Goal: Information Seeking & Learning: Learn about a topic

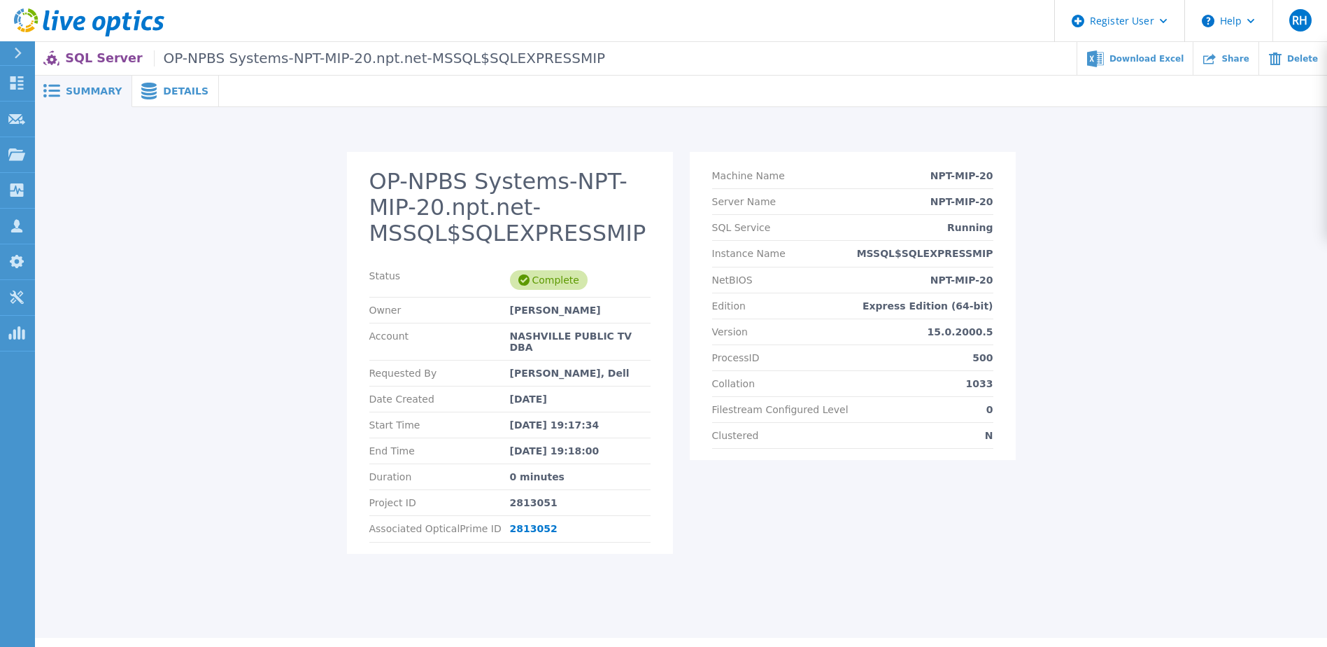
click at [170, 95] on span "Details" at bounding box center [185, 91] width 45 height 10
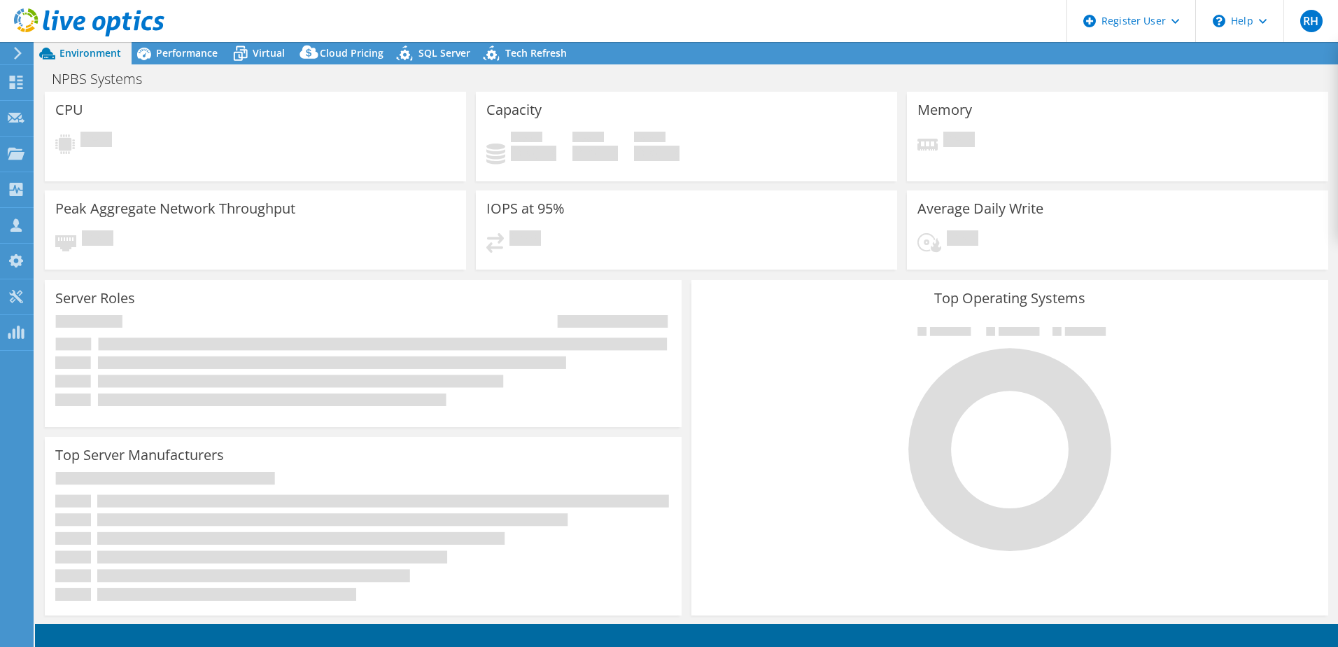
select select "USEast"
select select "USD"
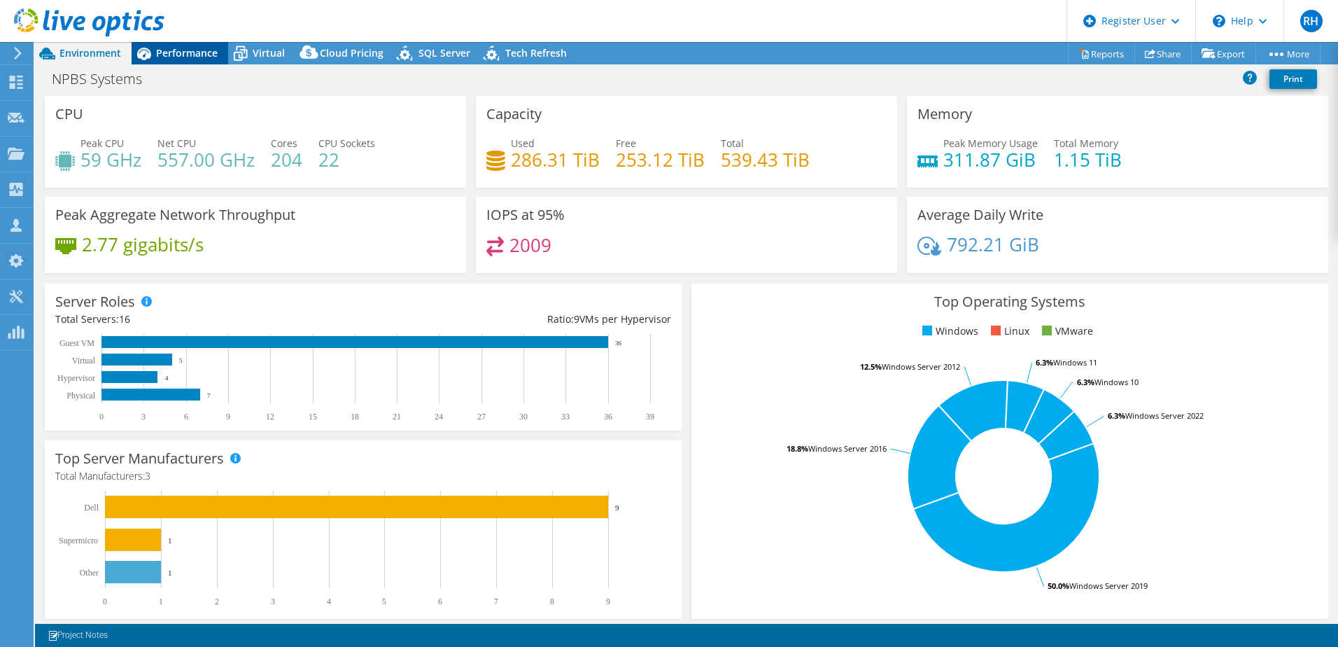
click at [180, 57] on span "Performance" at bounding box center [187, 52] width 62 height 13
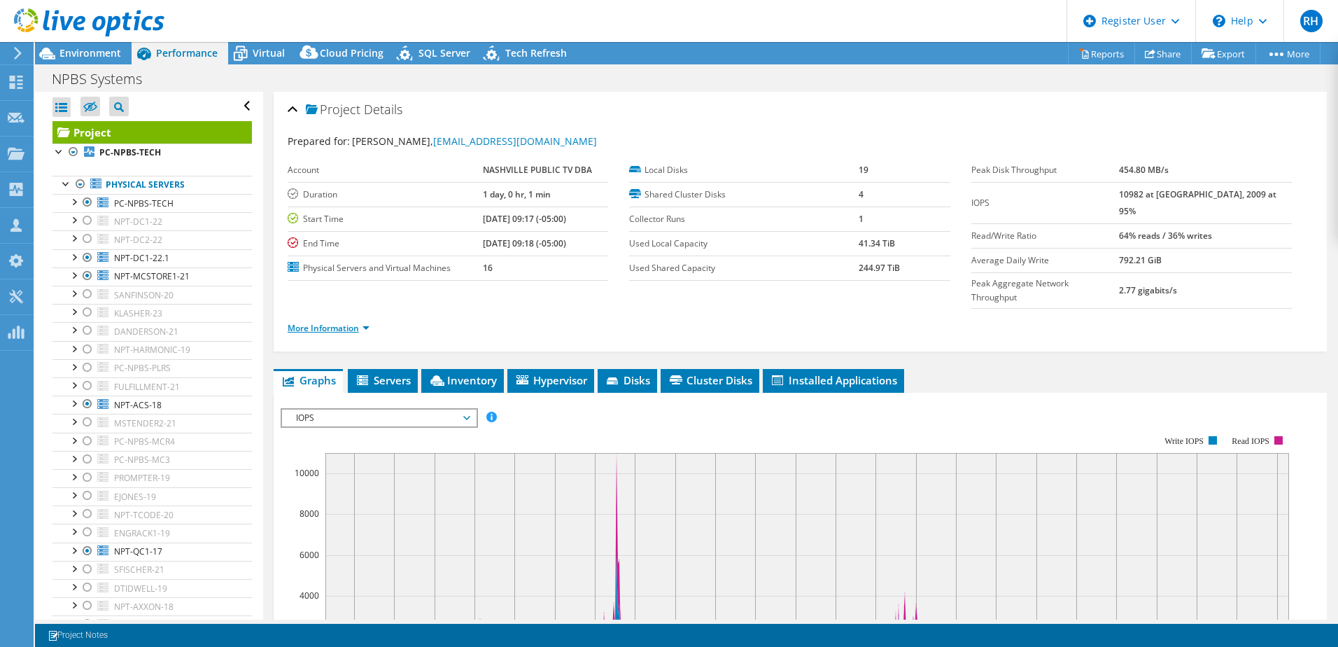
click at [324, 322] on link "More Information" at bounding box center [329, 328] width 82 height 12
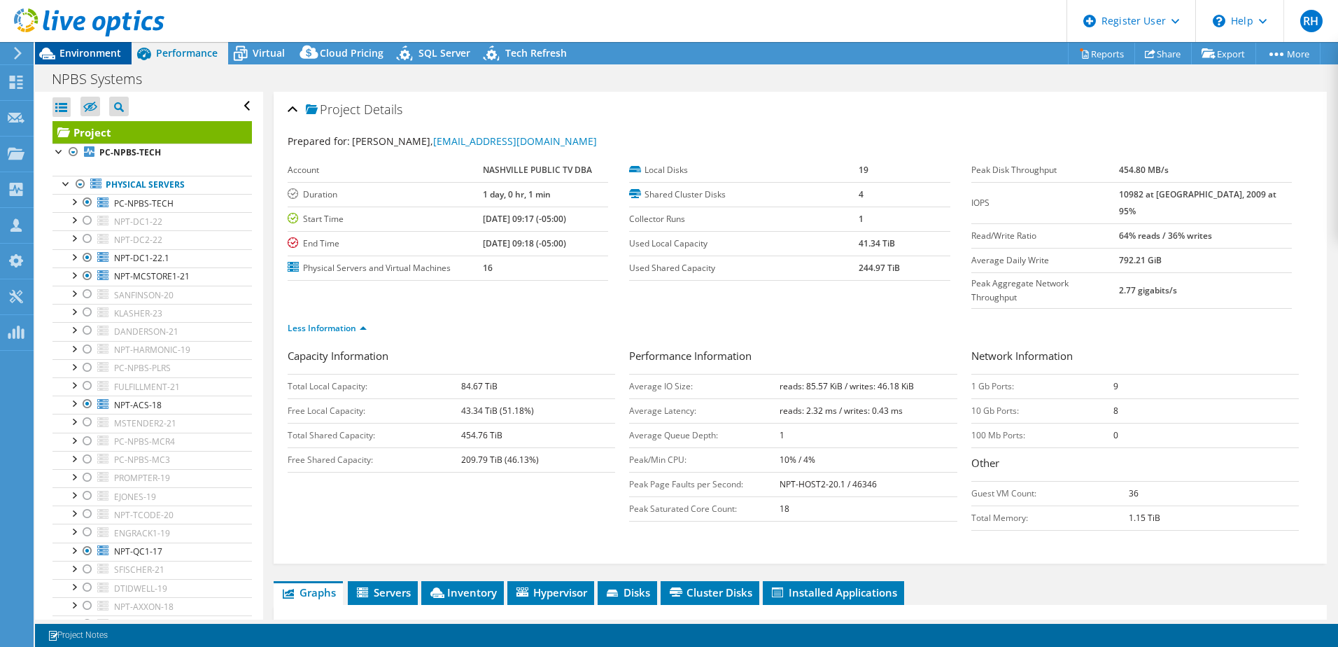
click at [97, 55] on span "Environment" at bounding box center [90, 52] width 62 height 13
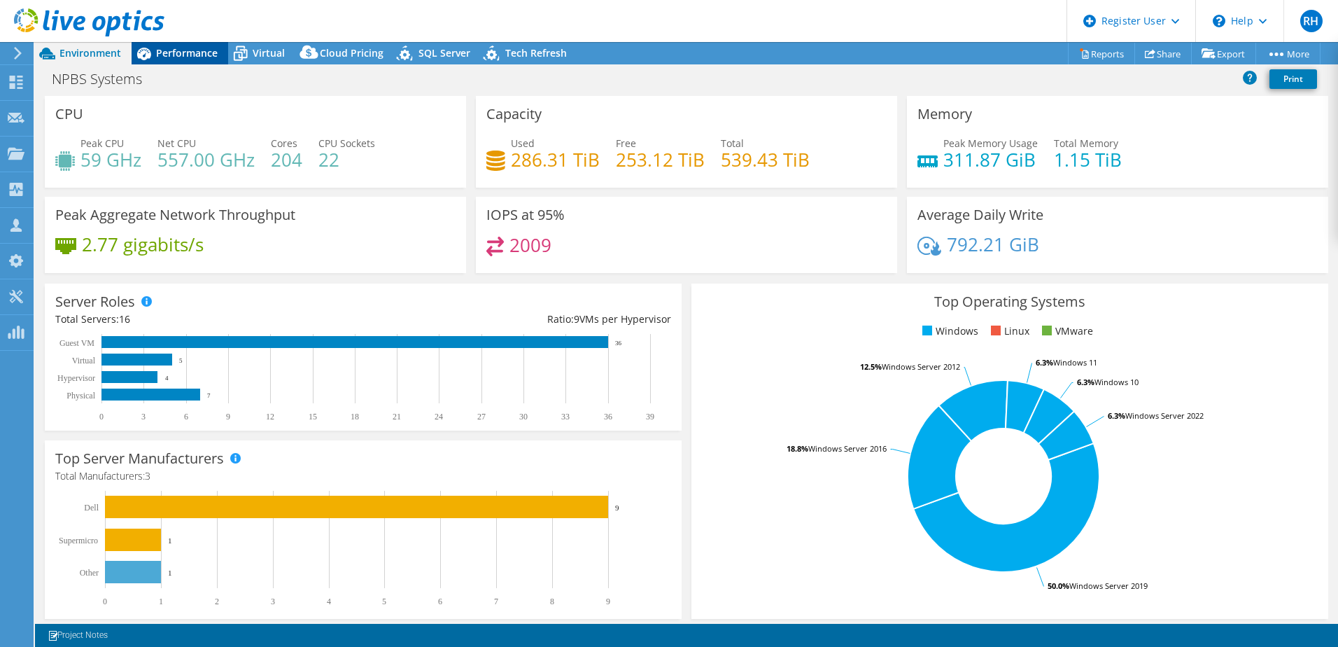
click at [210, 55] on span "Performance" at bounding box center [187, 52] width 62 height 13
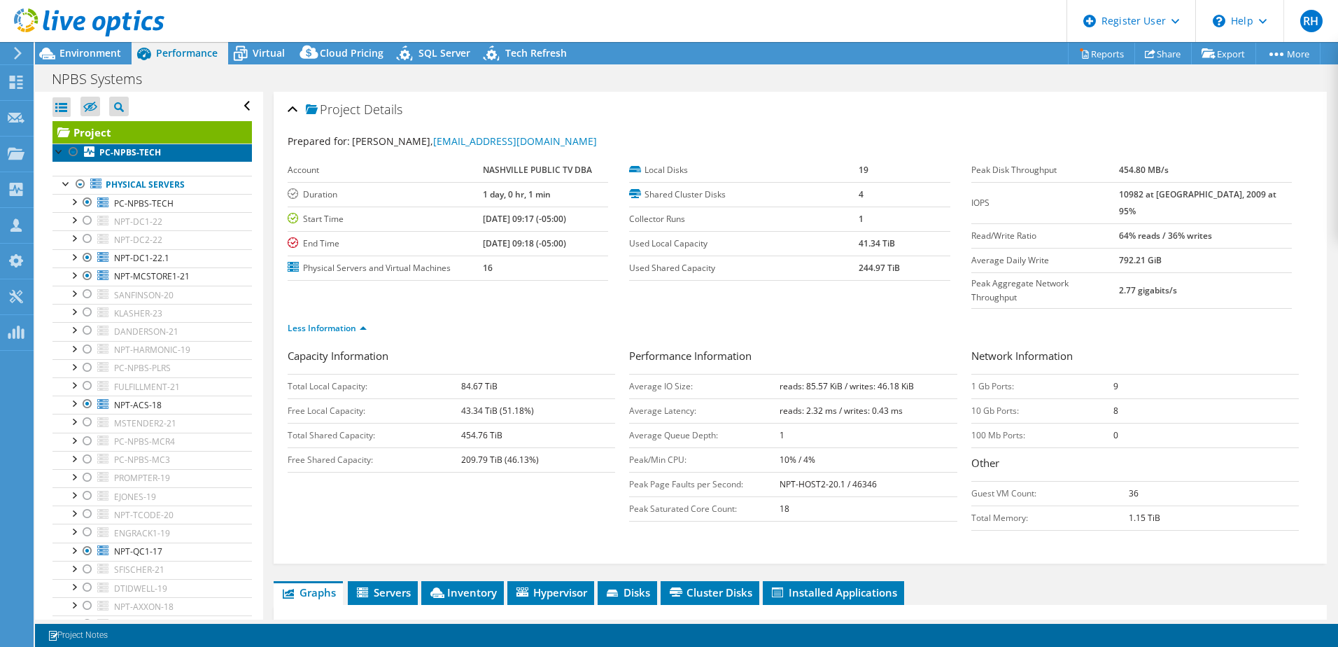
click at [120, 157] on b "PC-NPBS-TECH" at bounding box center [130, 152] width 62 height 12
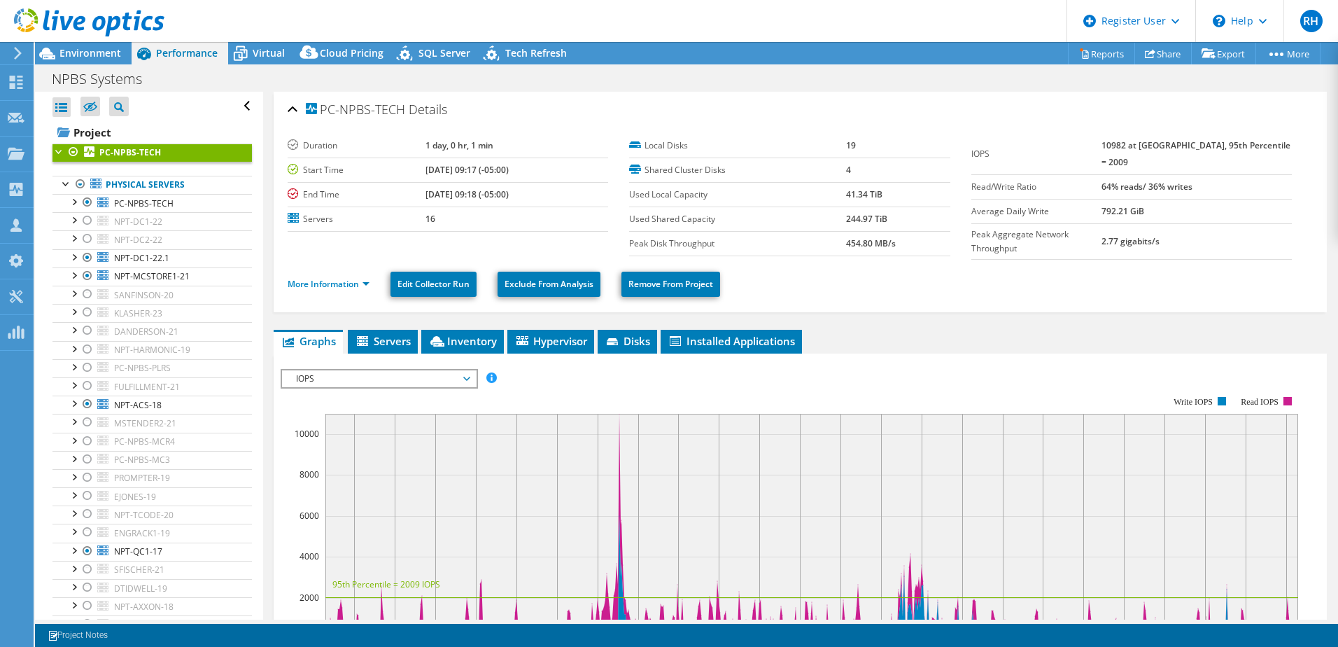
click at [118, 145] on link "PC-NPBS-TECH" at bounding box center [151, 152] width 199 height 18
click at [58, 152] on div at bounding box center [59, 150] width 14 height 14
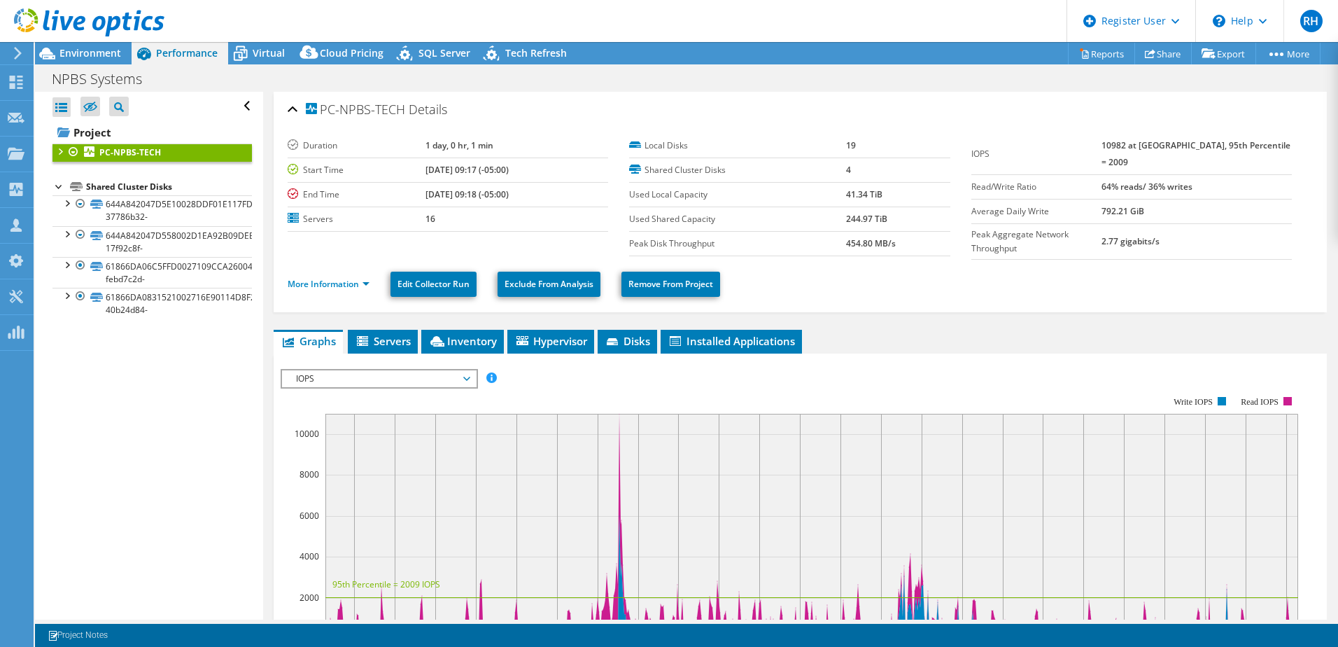
click at [60, 152] on div at bounding box center [59, 150] width 14 height 14
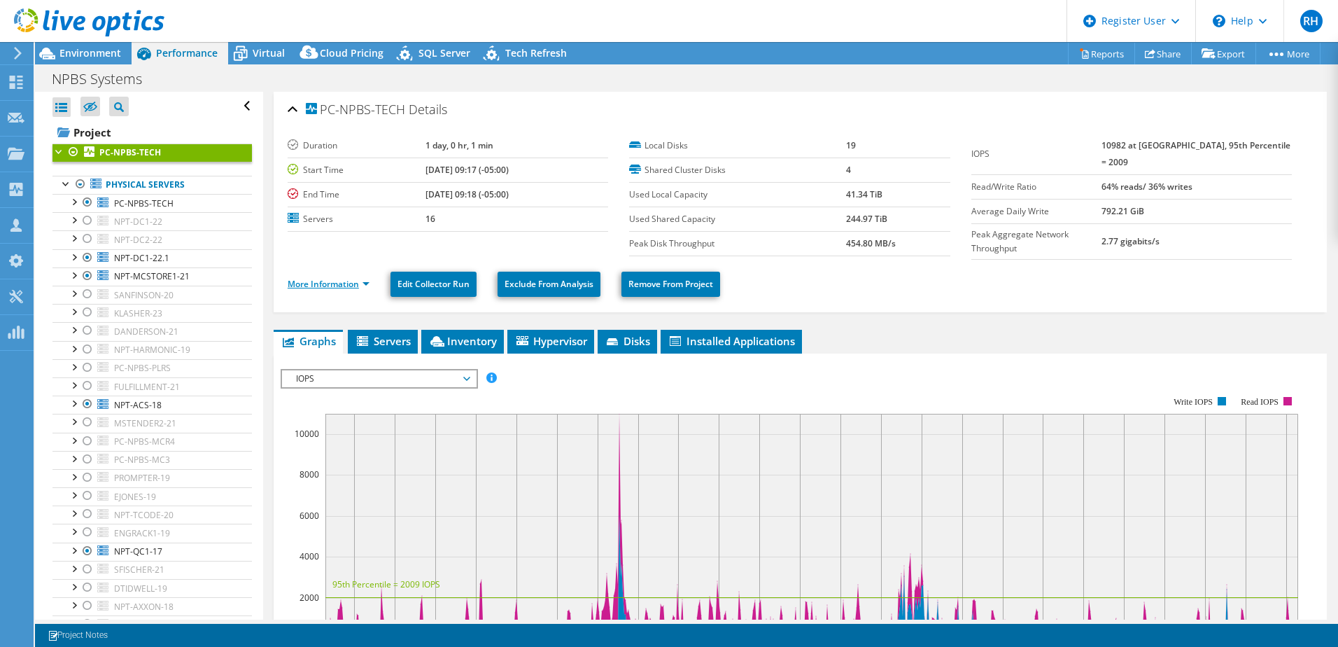
click at [359, 281] on link "More Information" at bounding box center [329, 284] width 82 height 12
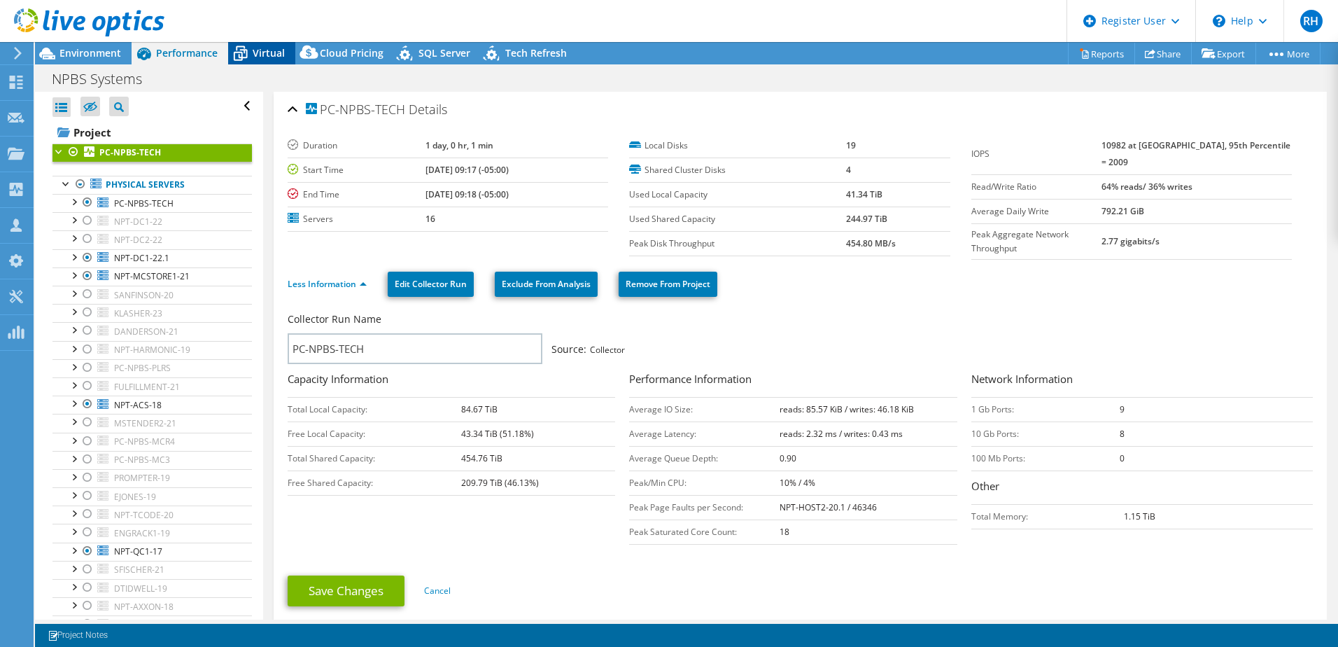
click at [265, 56] on span "Virtual" at bounding box center [269, 52] width 32 height 13
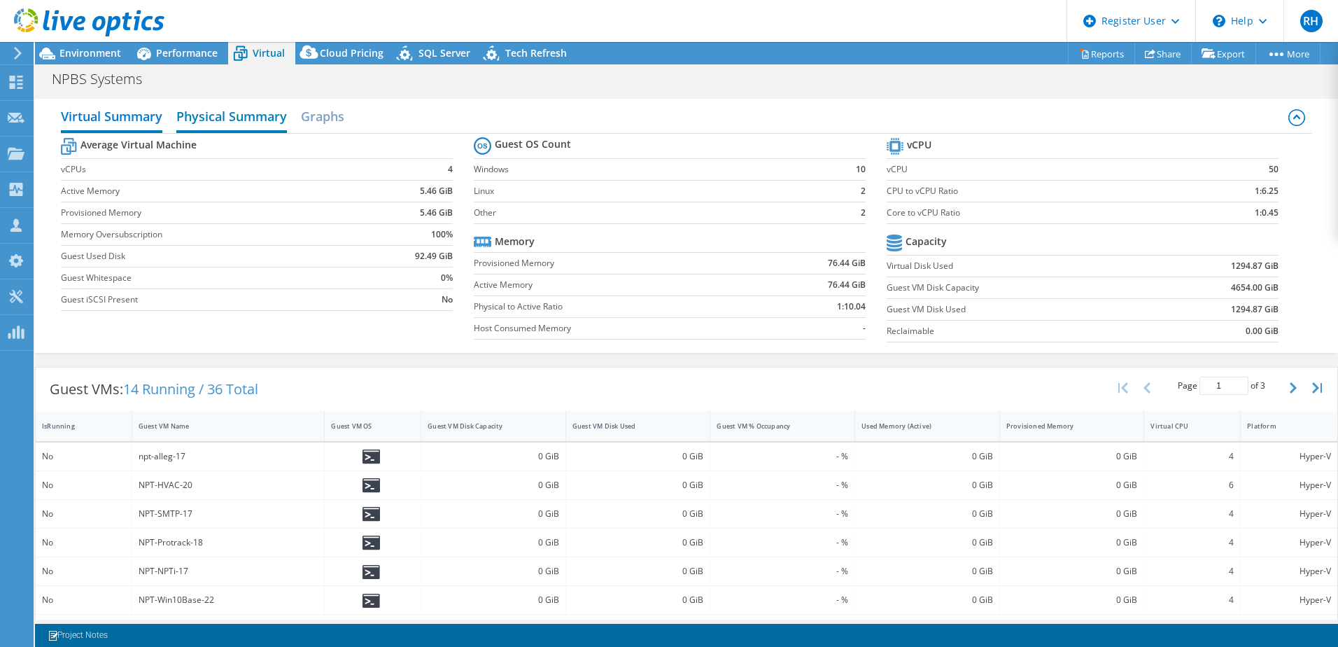
click at [237, 121] on h2 "Physical Summary" at bounding box center [231, 117] width 111 height 31
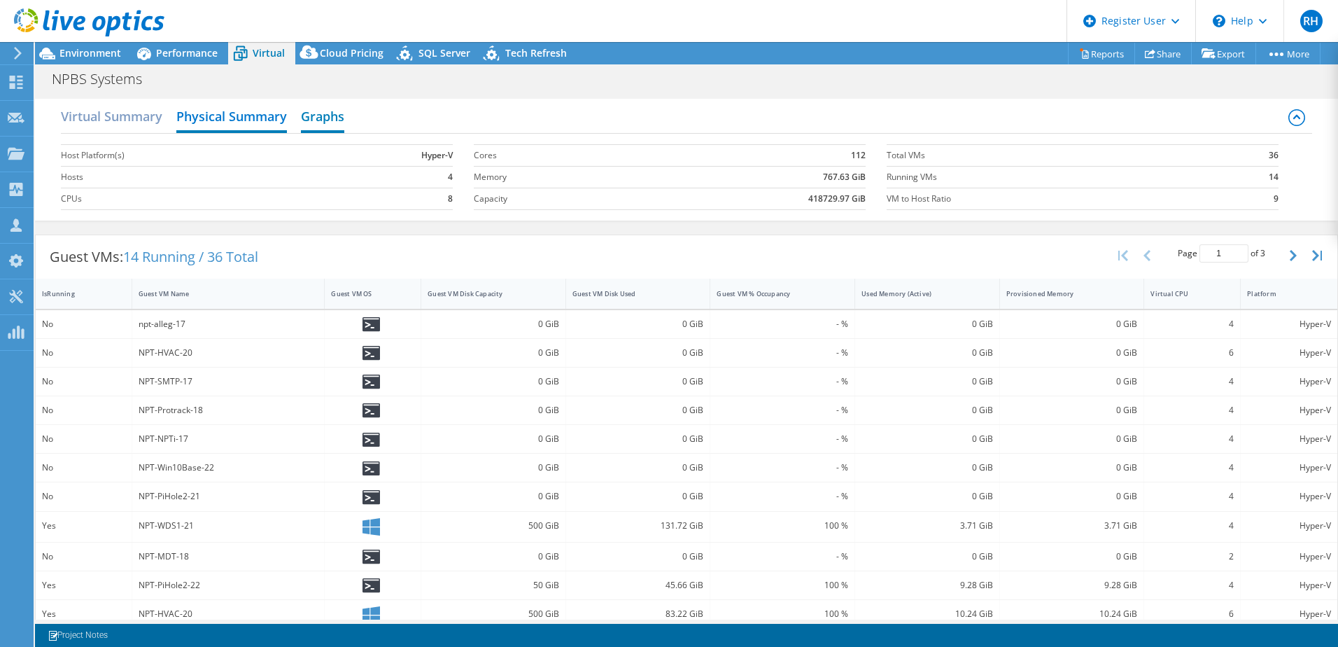
click at [330, 116] on h2 "Graphs" at bounding box center [322, 117] width 43 height 31
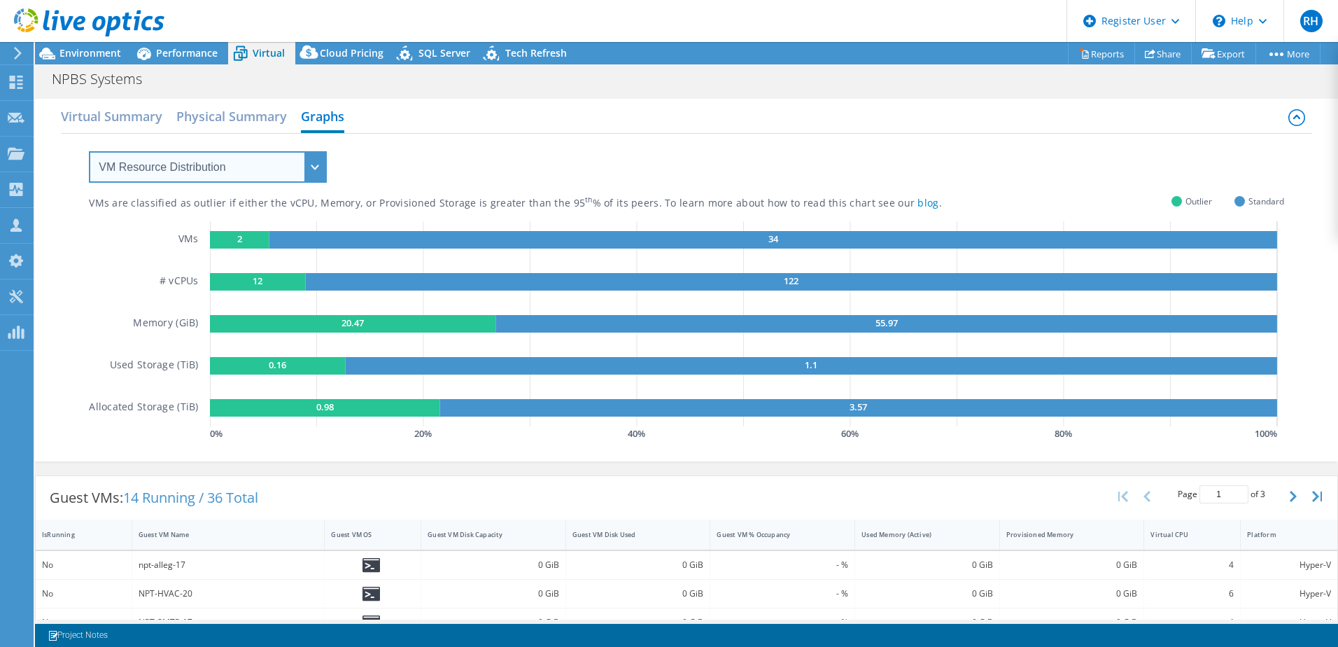
click at [307, 162] on select "VM Resource Distribution Provisioning Contrast Over Provisioning" at bounding box center [208, 166] width 238 height 31
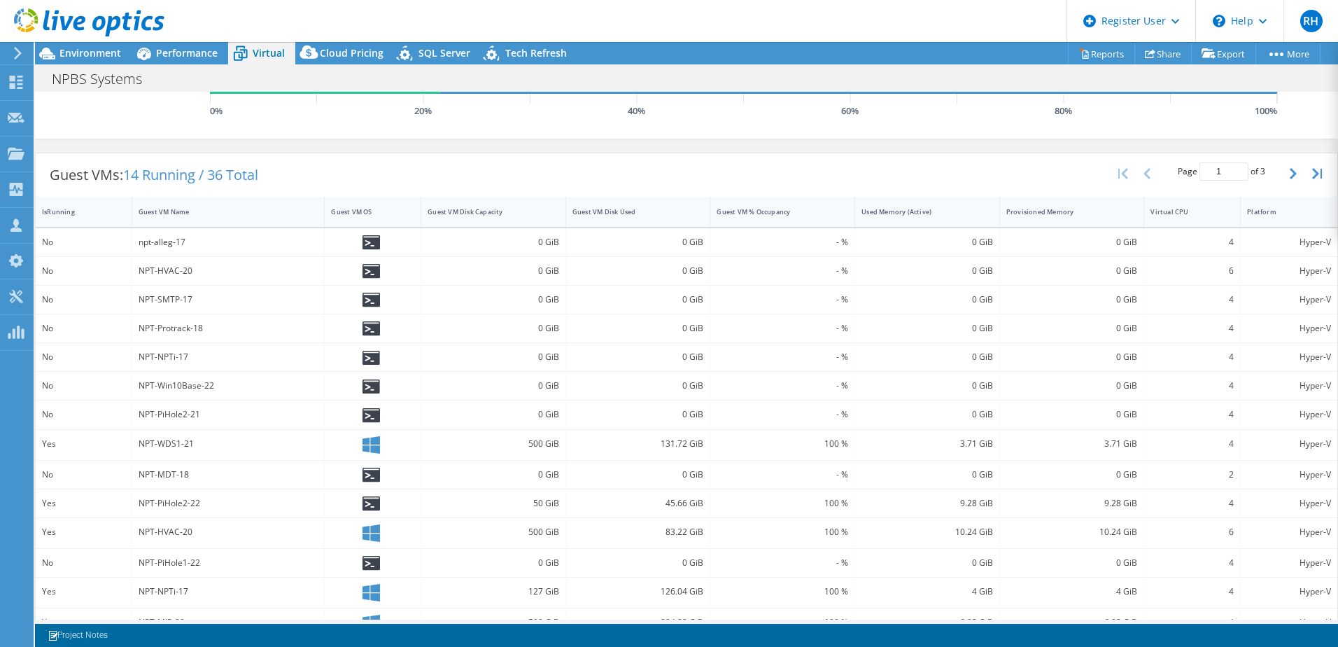
scroll to position [380, 0]
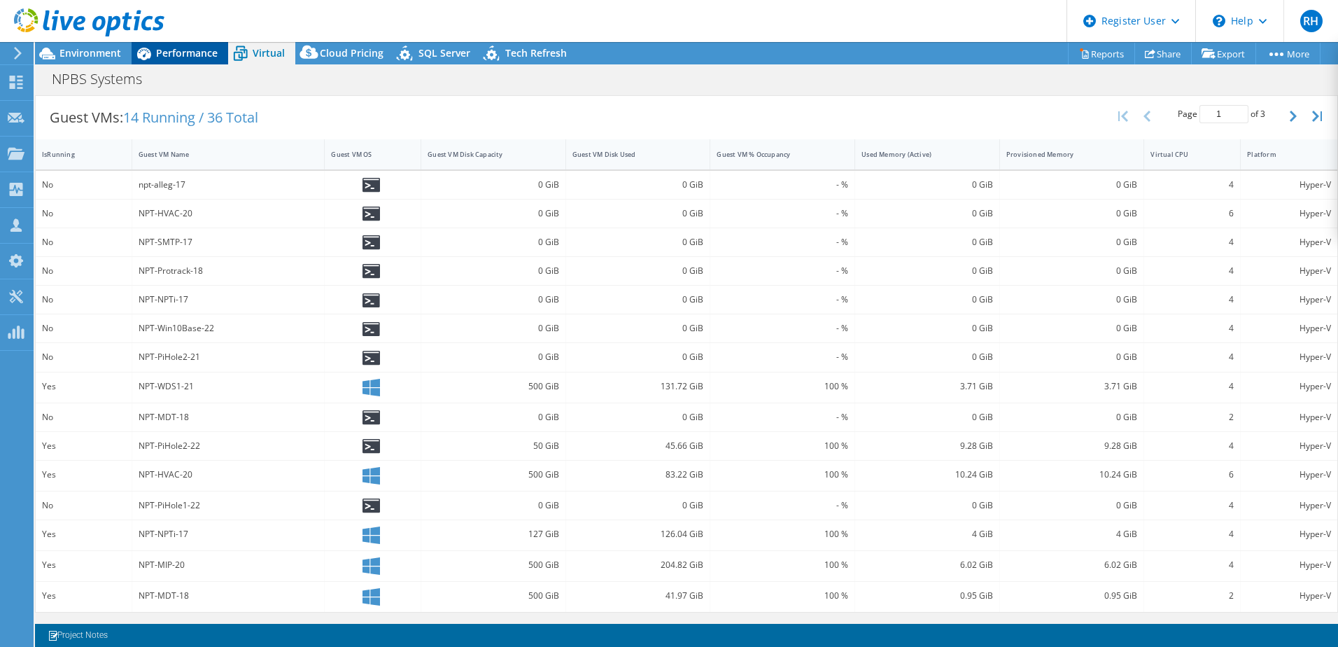
click at [174, 50] on span "Performance" at bounding box center [187, 52] width 62 height 13
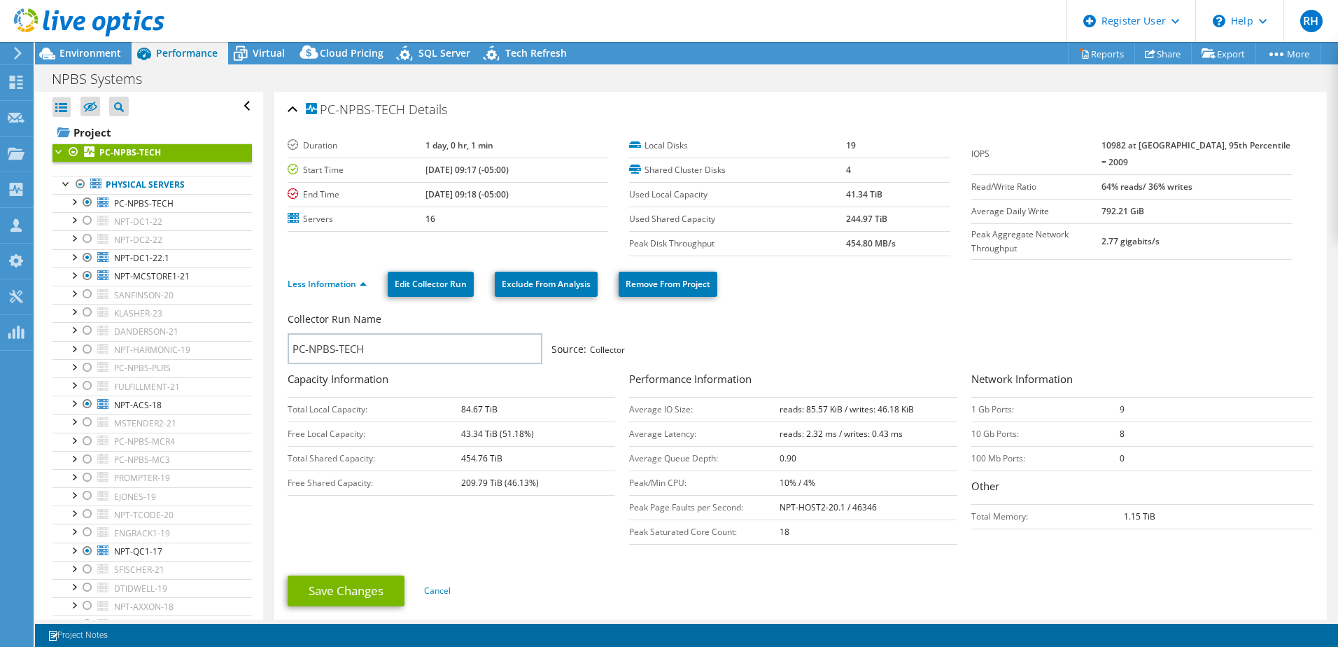
scroll to position [0, 0]
click at [323, 281] on link "Less Information" at bounding box center [327, 284] width 79 height 12
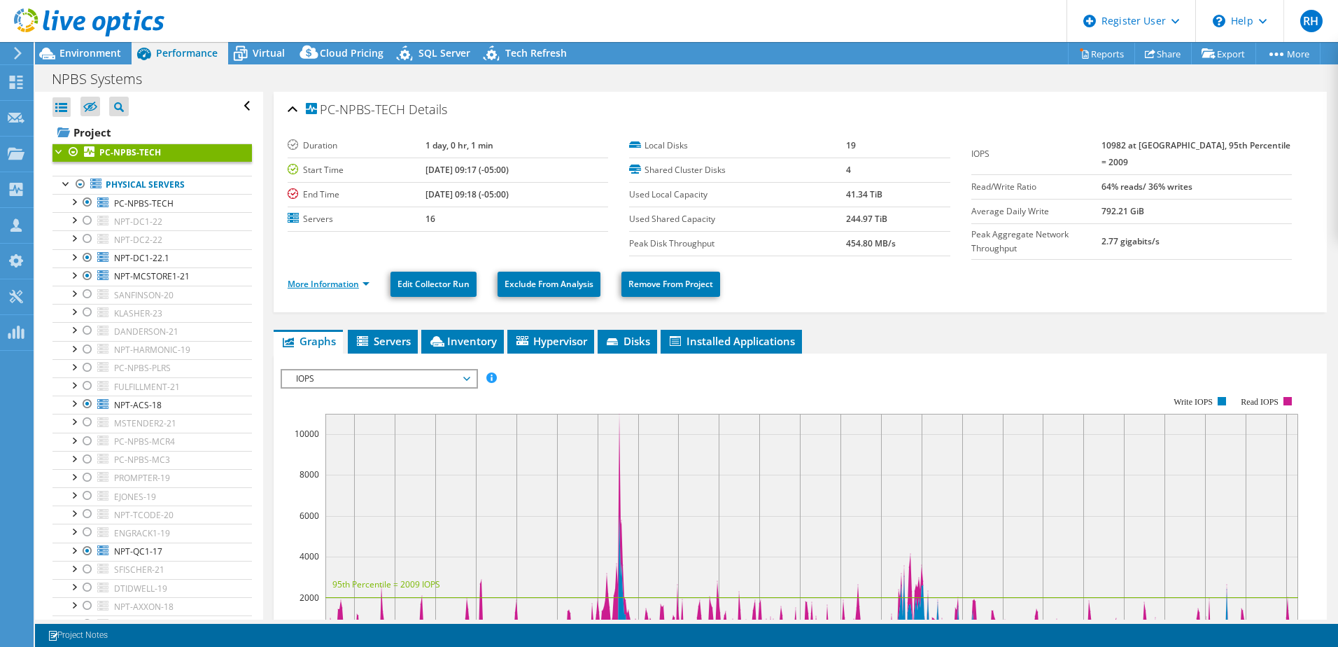
click at [323, 281] on link "More Information" at bounding box center [329, 284] width 82 height 12
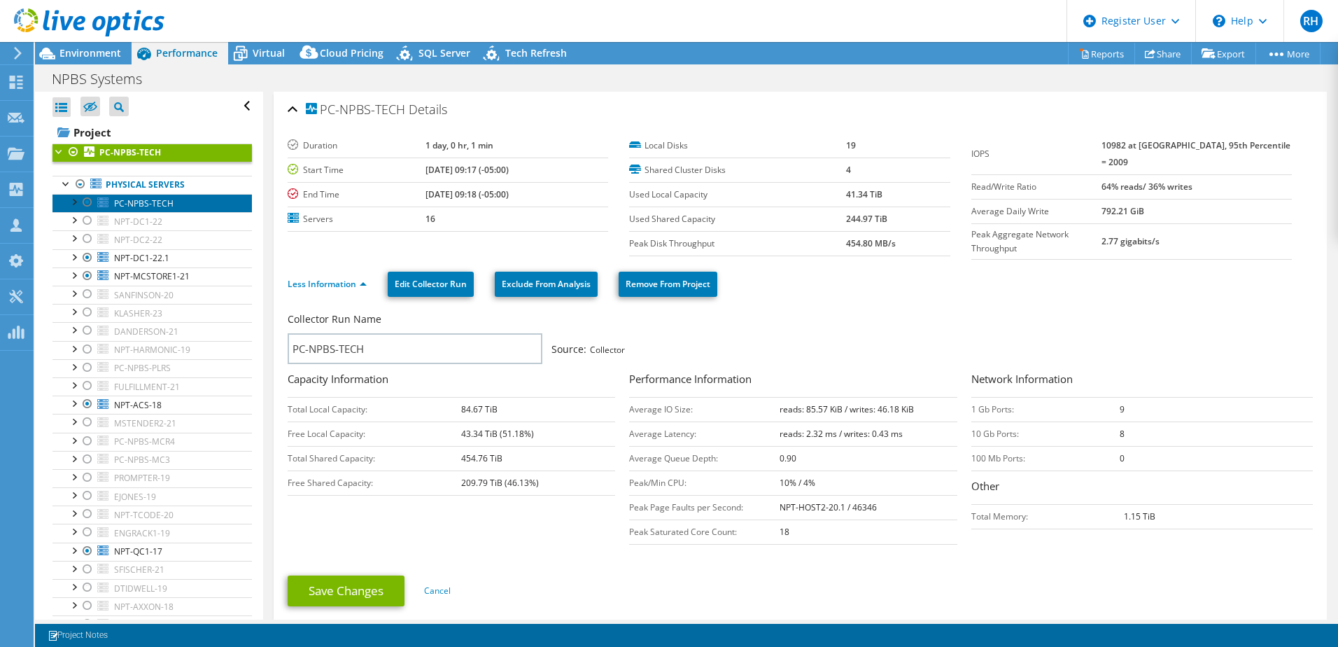
click at [118, 202] on span "PC-NPBS-TECH" at bounding box center [143, 203] width 59 height 12
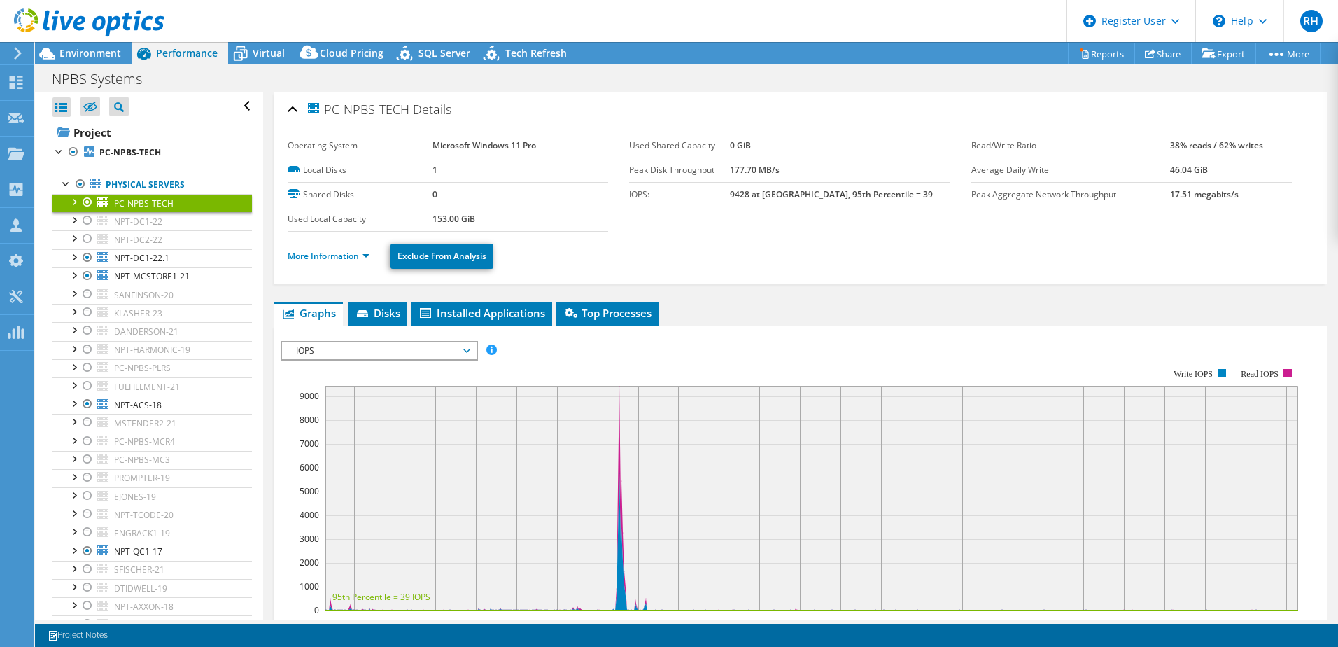
click at [316, 255] on link "More Information" at bounding box center [329, 256] width 82 height 12
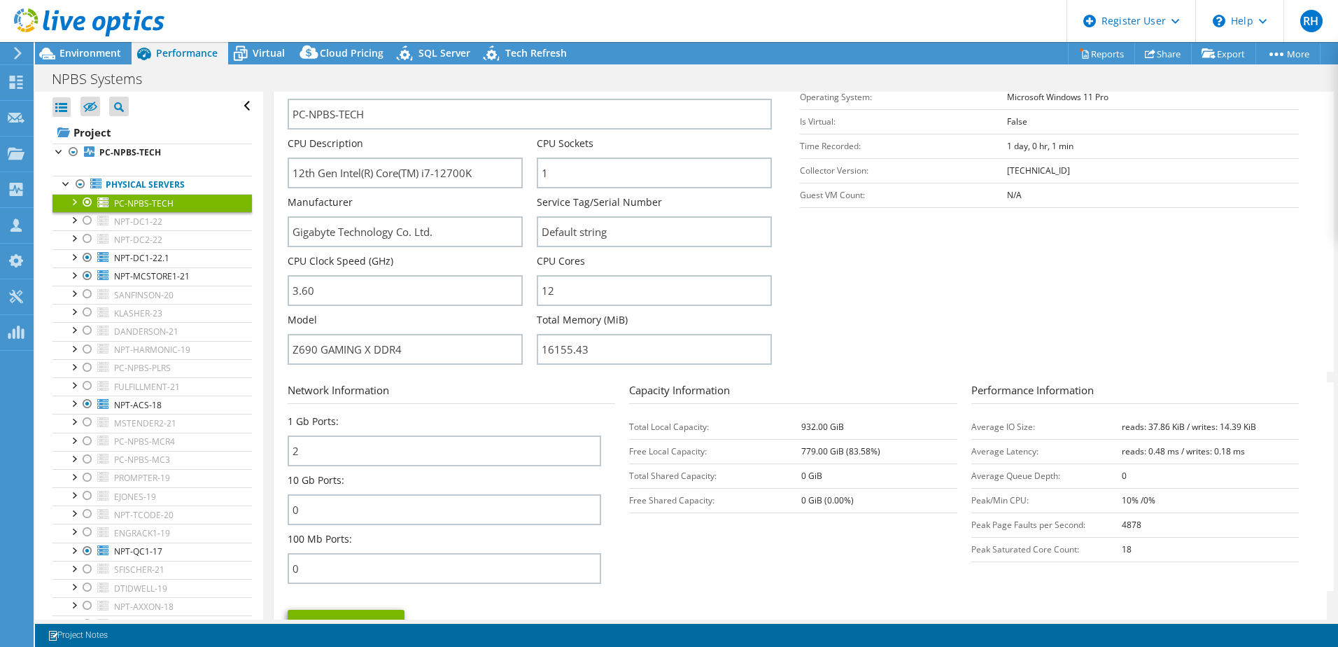
scroll to position [350, 0]
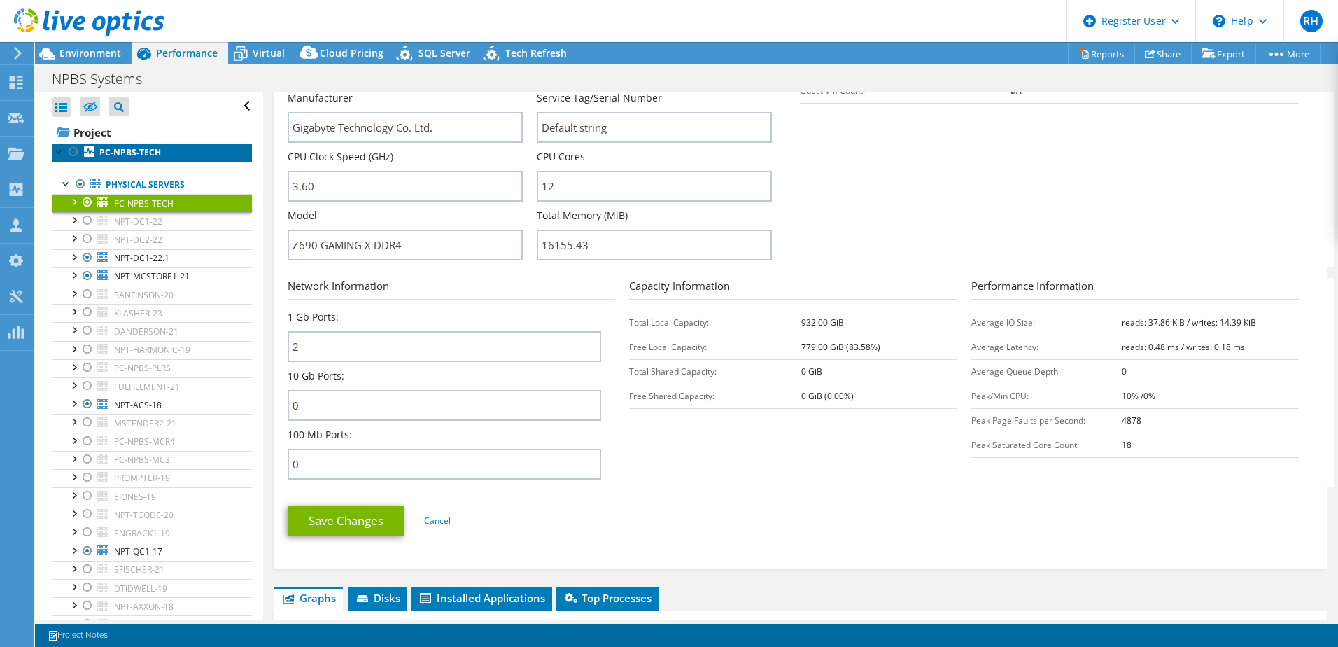
click at [126, 148] on b "PC-NPBS-TECH" at bounding box center [130, 152] width 62 height 12
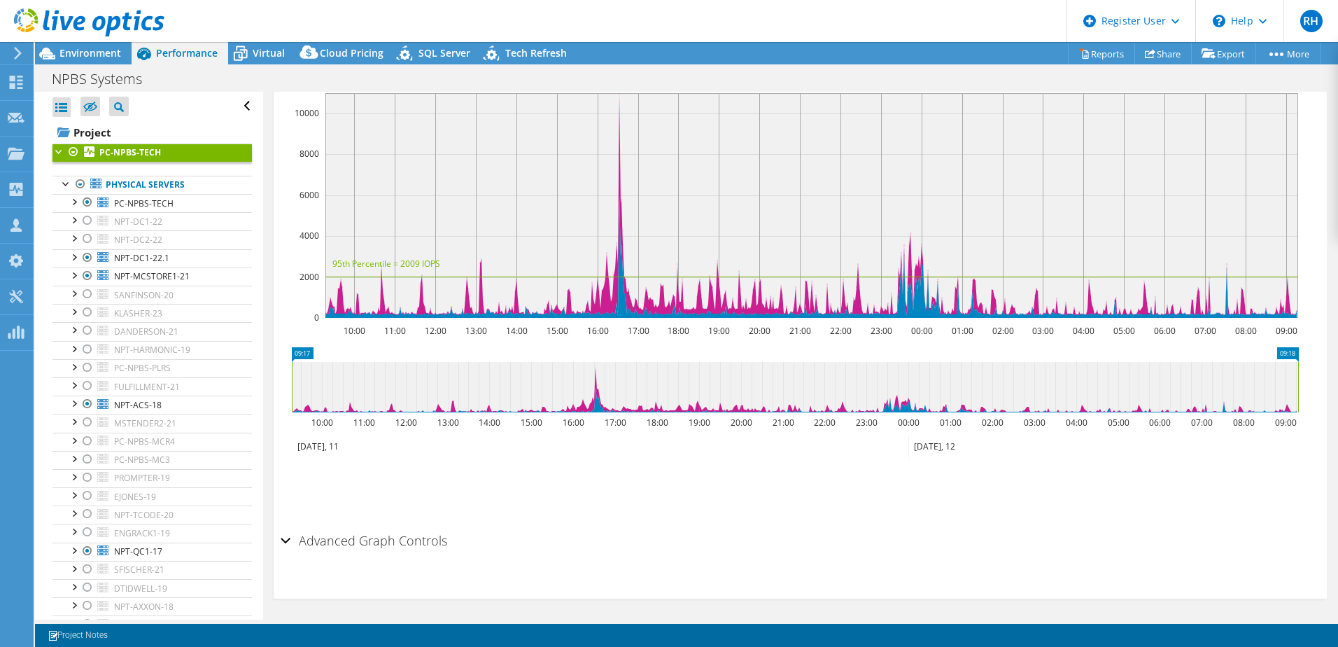
scroll to position [0, 0]
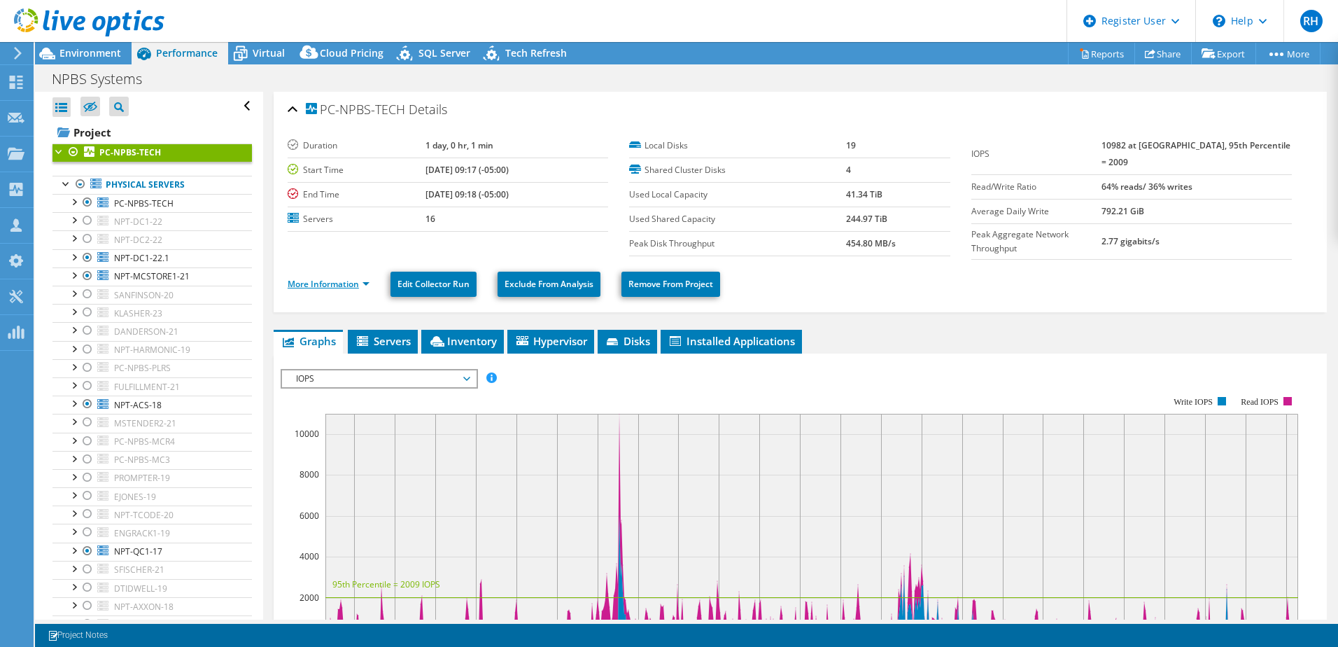
click at [343, 280] on link "More Information" at bounding box center [329, 284] width 82 height 12
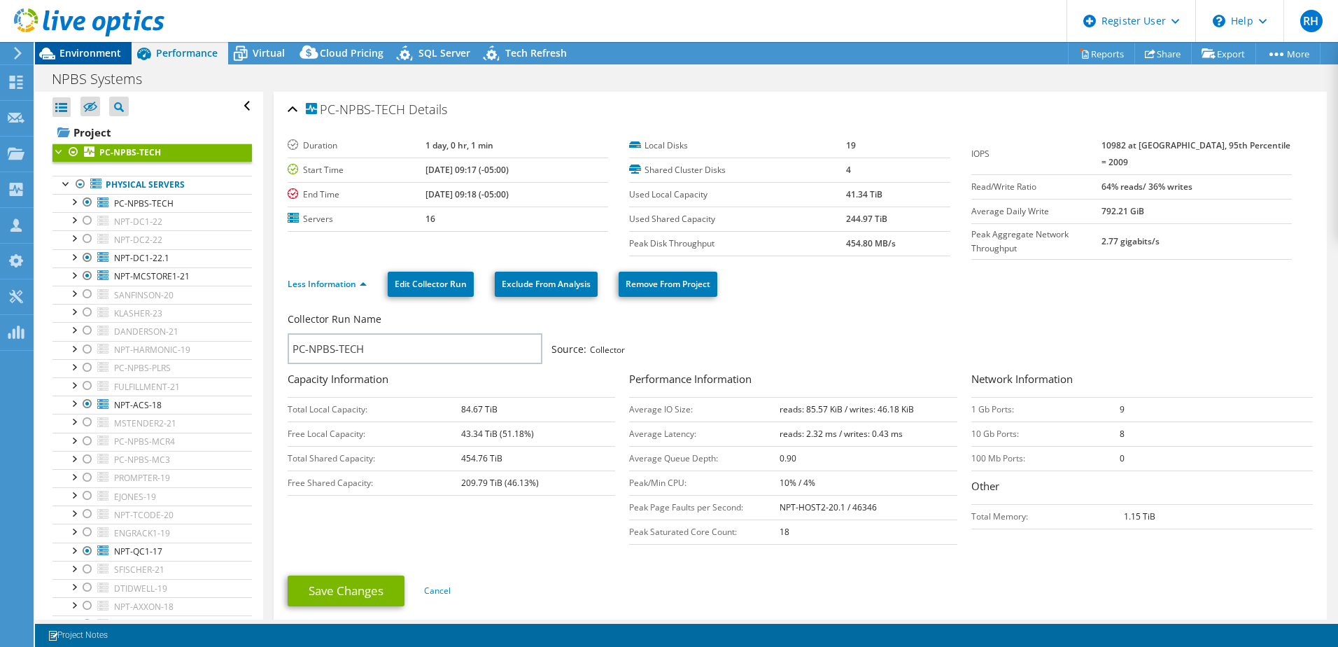
click at [95, 59] on span "Environment" at bounding box center [90, 52] width 62 height 13
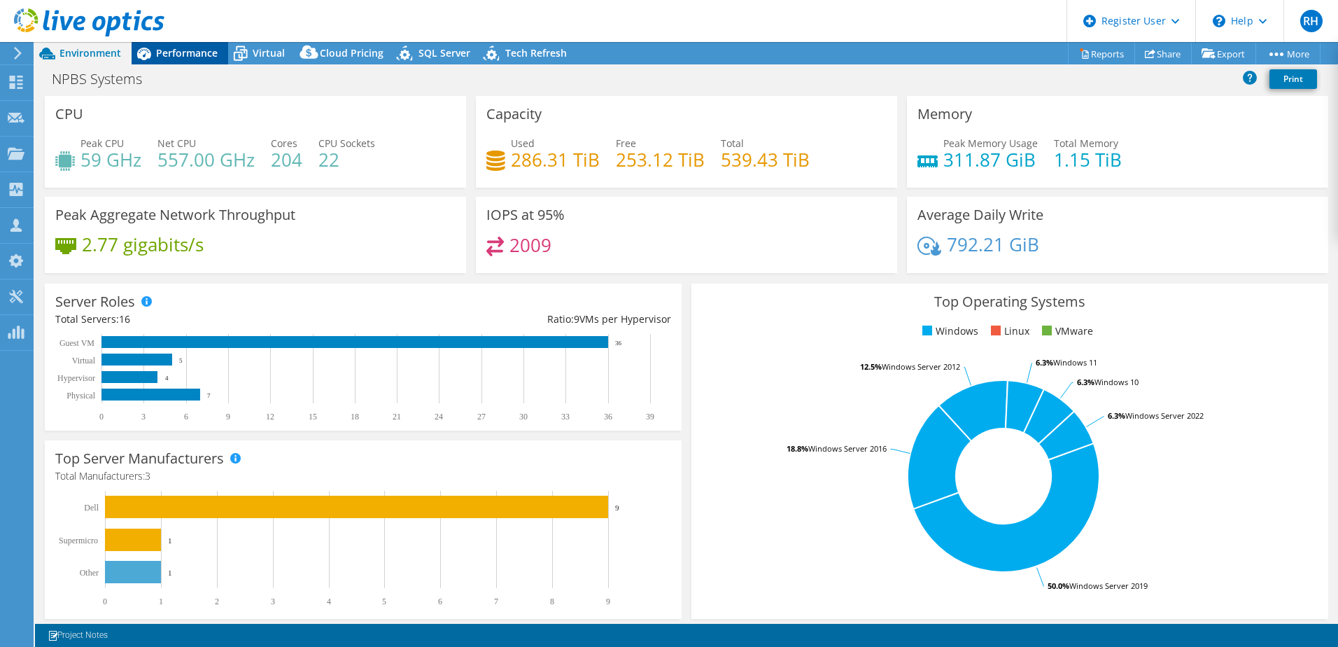
click at [160, 55] on span "Performance" at bounding box center [187, 52] width 62 height 13
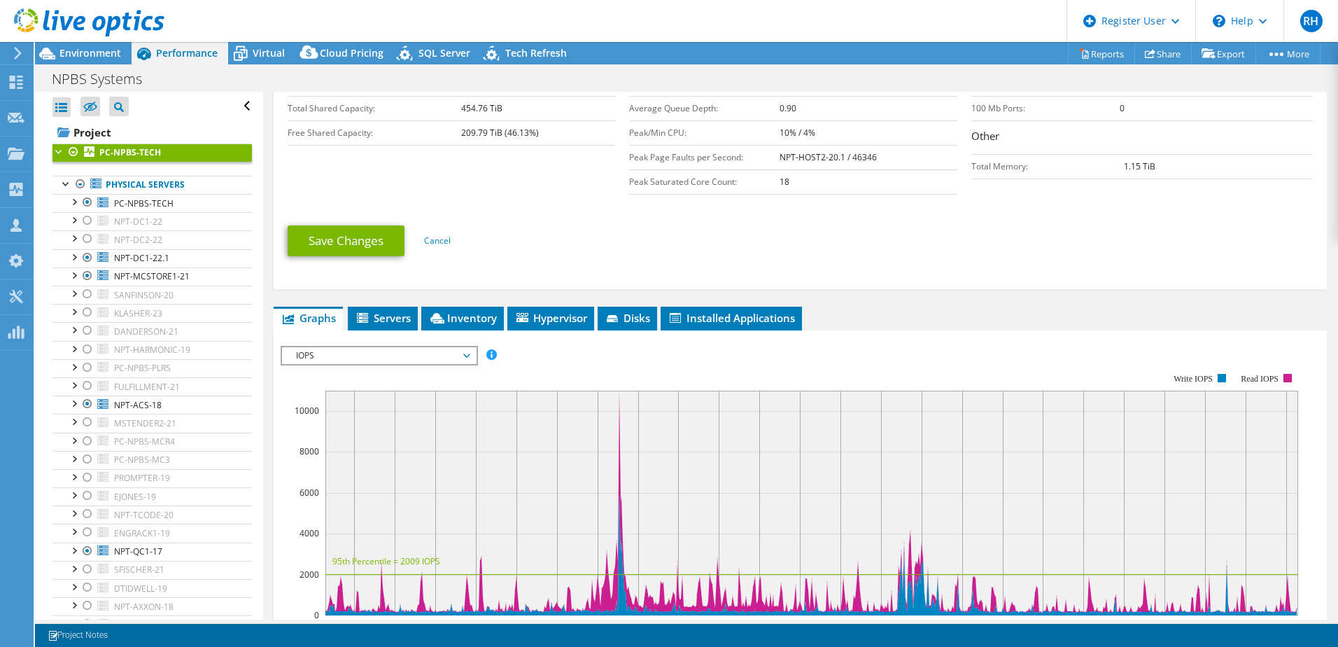
scroll to position [420, 0]
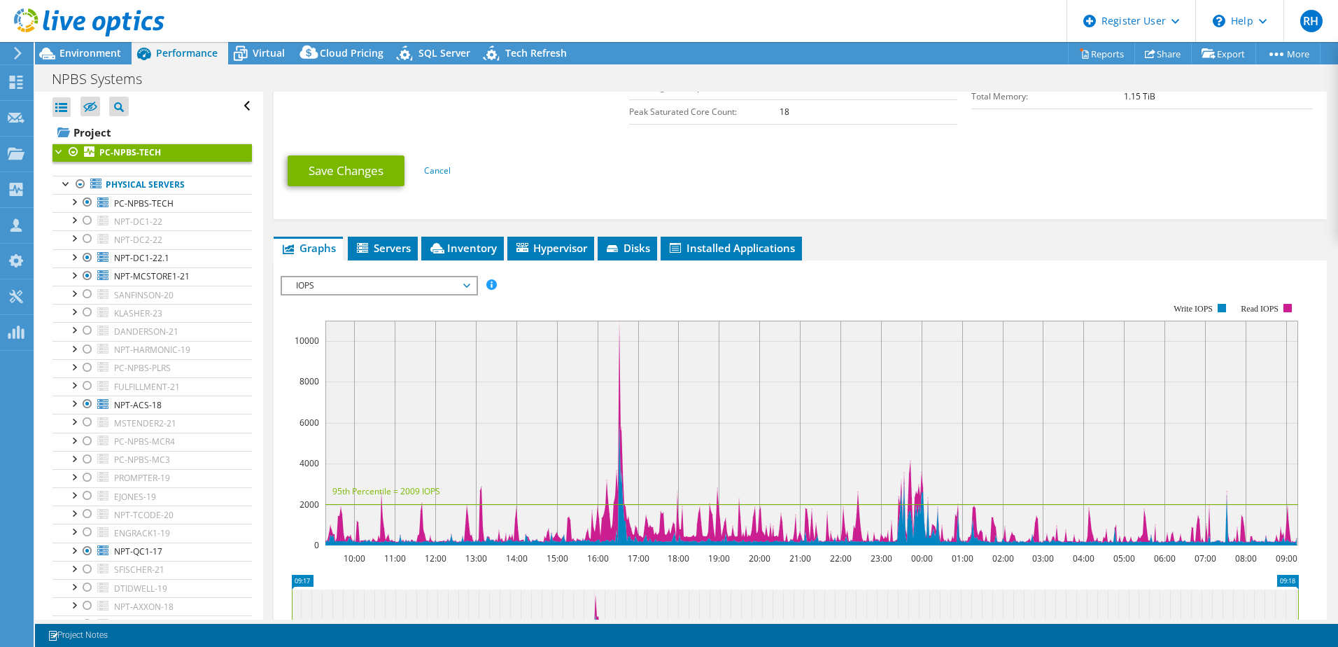
click at [457, 278] on span "IOPS" at bounding box center [379, 285] width 180 height 17
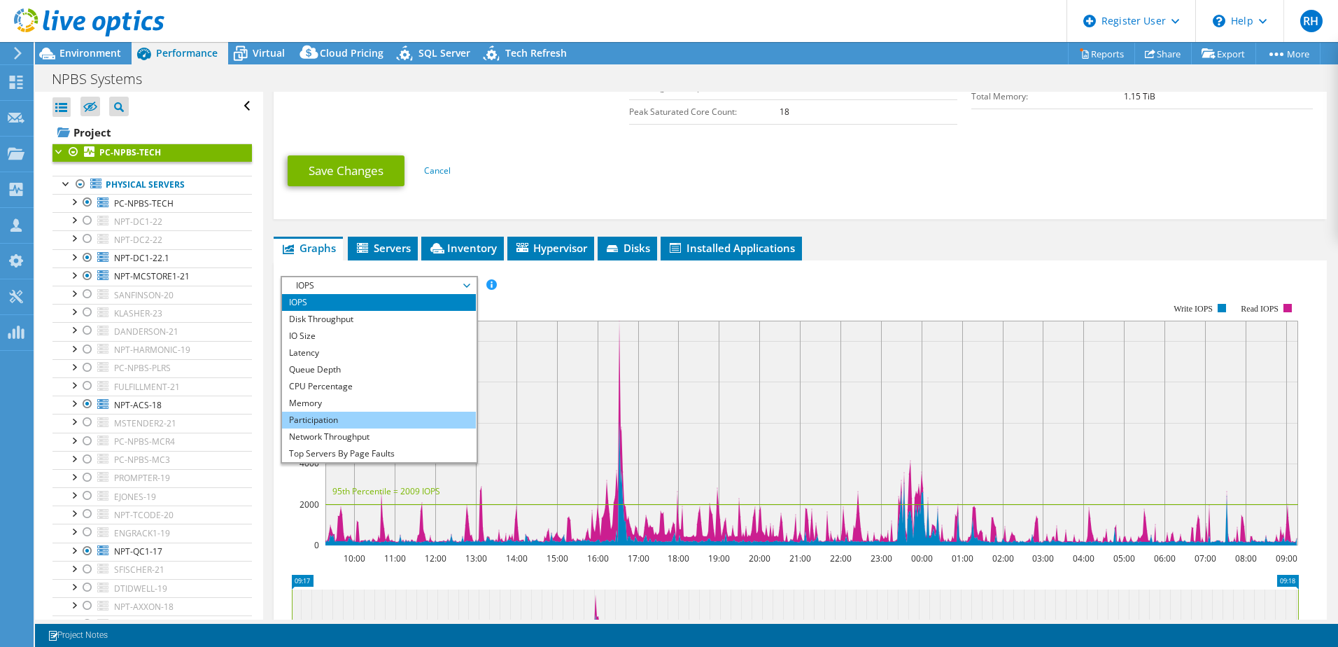
scroll to position [50, 0]
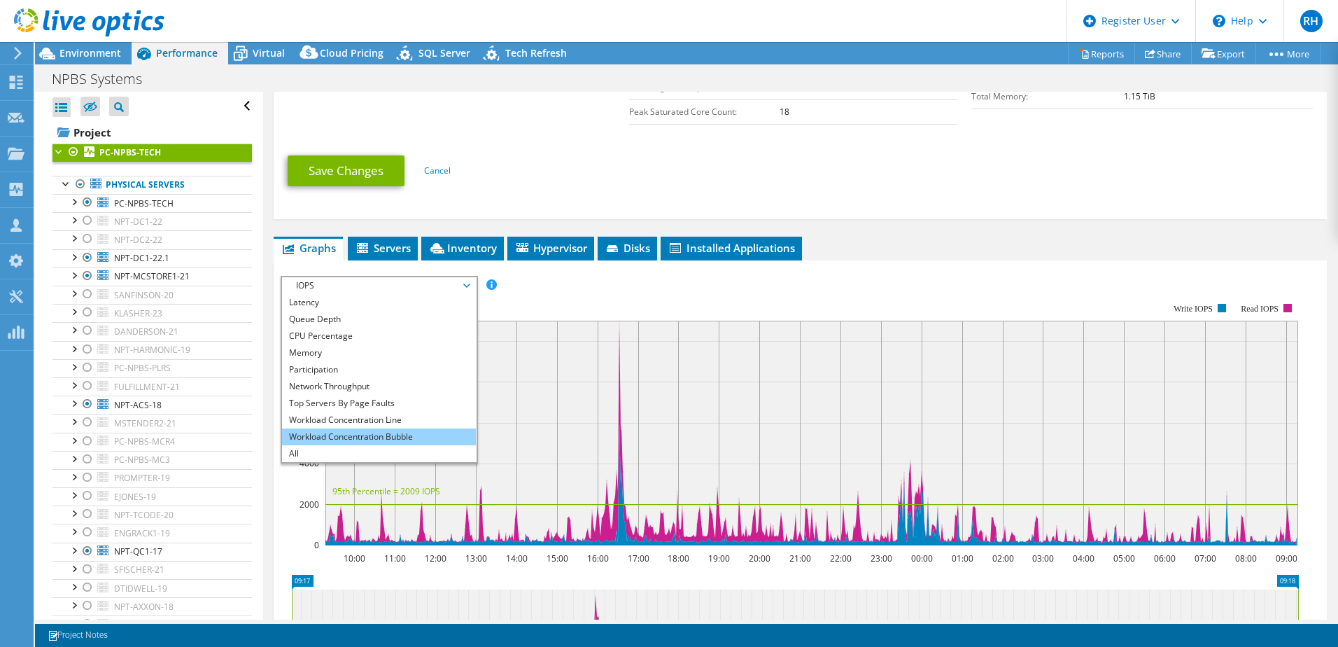
click at [425, 430] on li "Workload Concentration Bubble" at bounding box center [379, 436] width 194 height 17
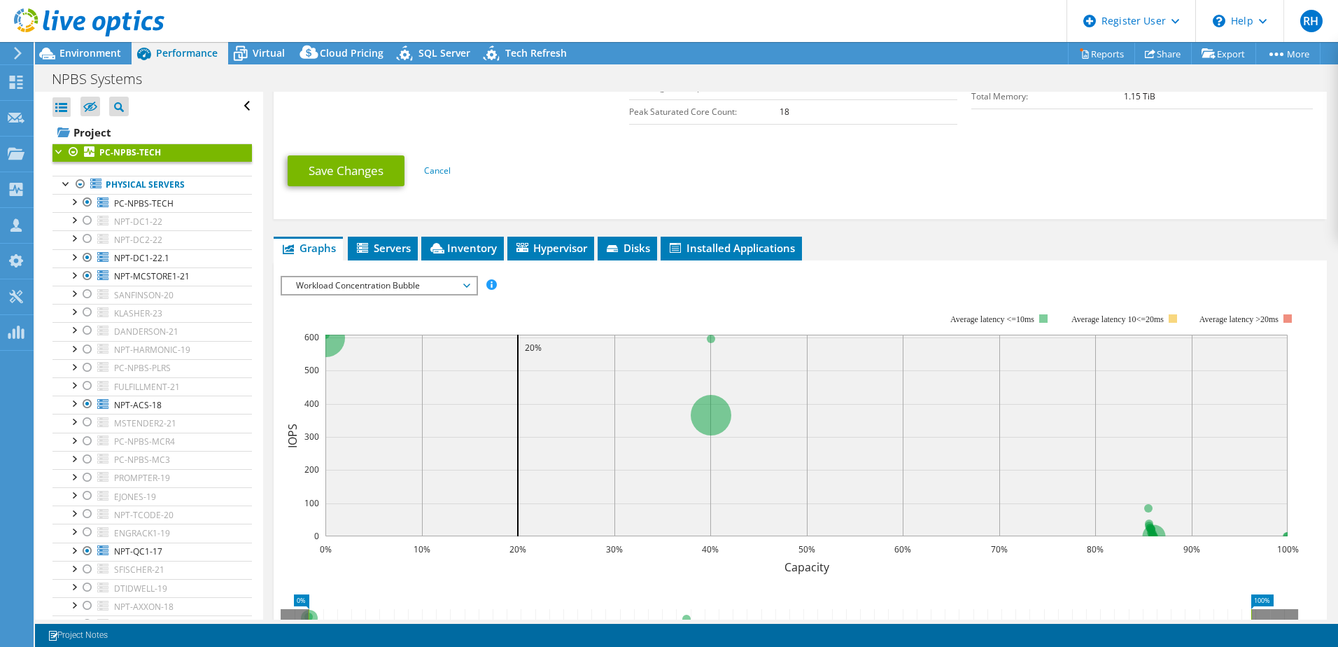
click at [465, 283] on span "Workload Concentration Bubble" at bounding box center [379, 285] width 180 height 17
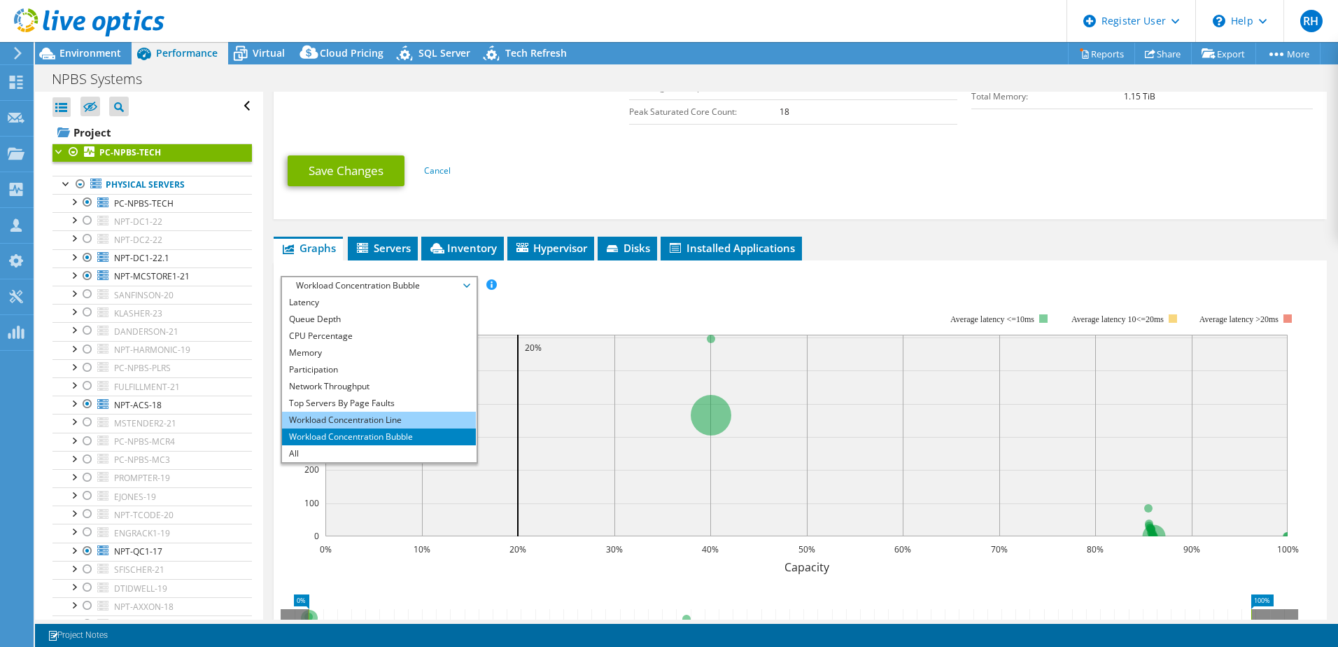
click at [394, 414] on li "Workload Concentration Line" at bounding box center [379, 419] width 194 height 17
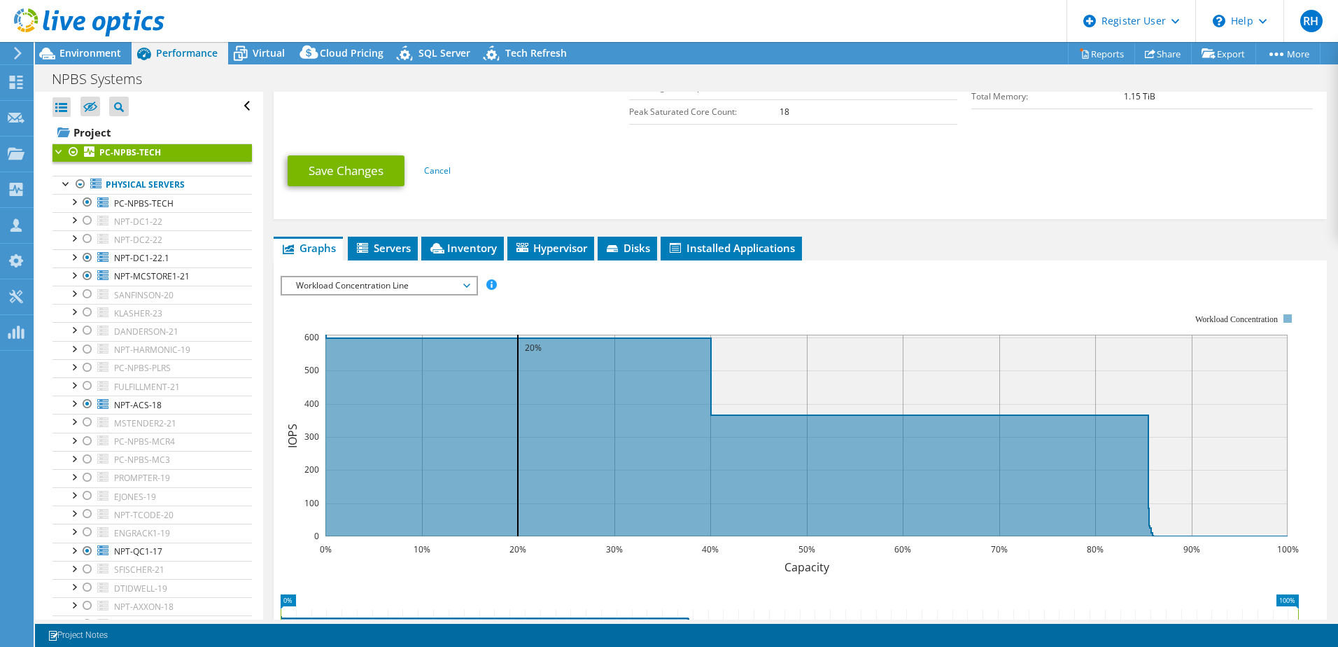
click at [463, 283] on span "Workload Concentration Line" at bounding box center [379, 285] width 180 height 17
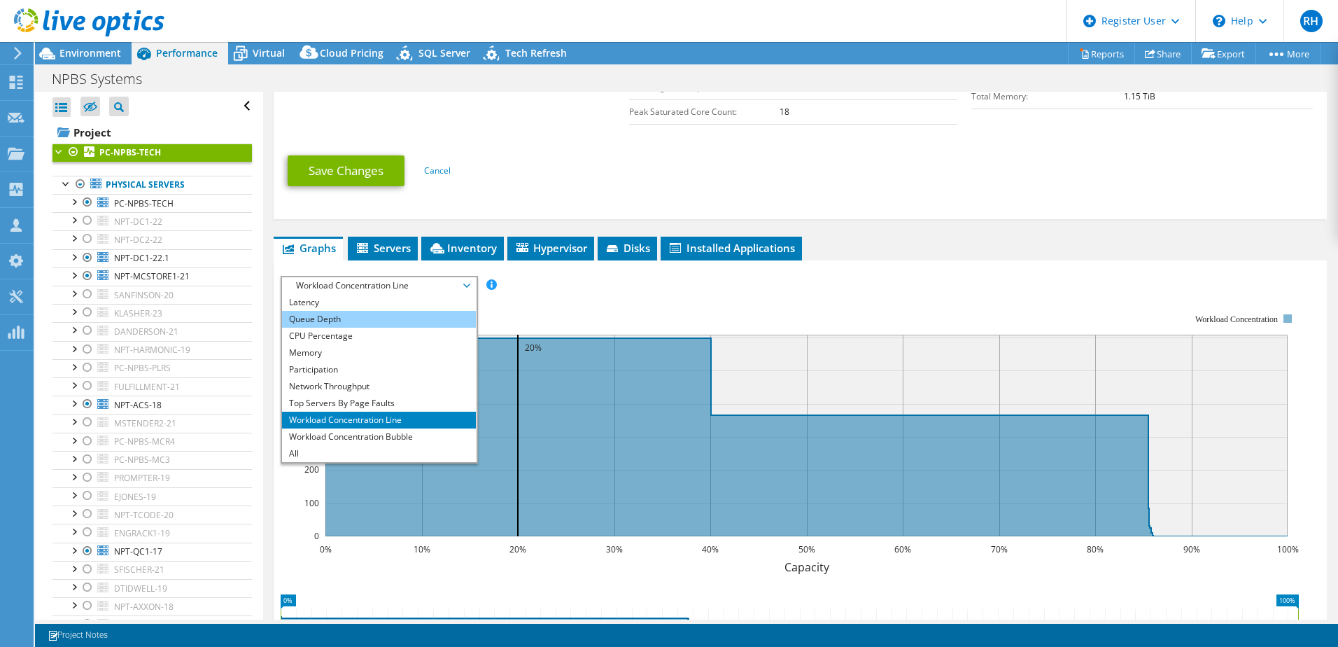
scroll to position [0, 0]
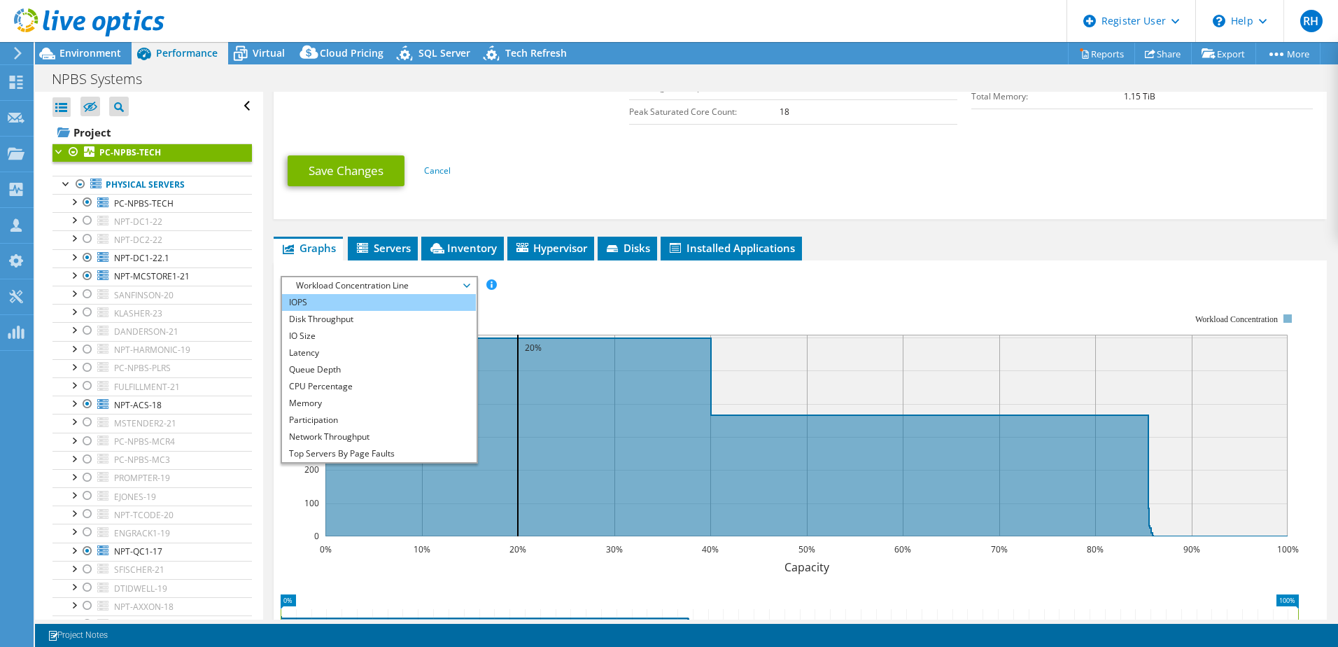
click at [370, 304] on li "IOPS" at bounding box center [379, 302] width 194 height 17
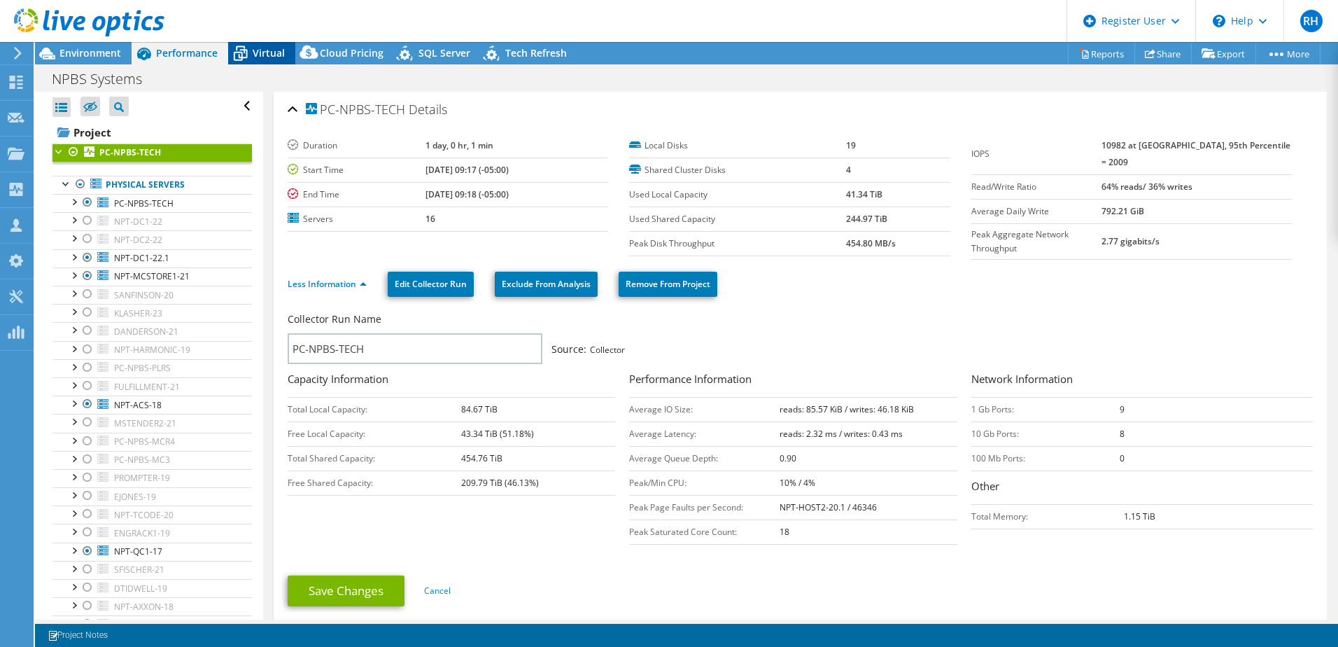
click at [269, 50] on span "Virtual" at bounding box center [269, 52] width 32 height 13
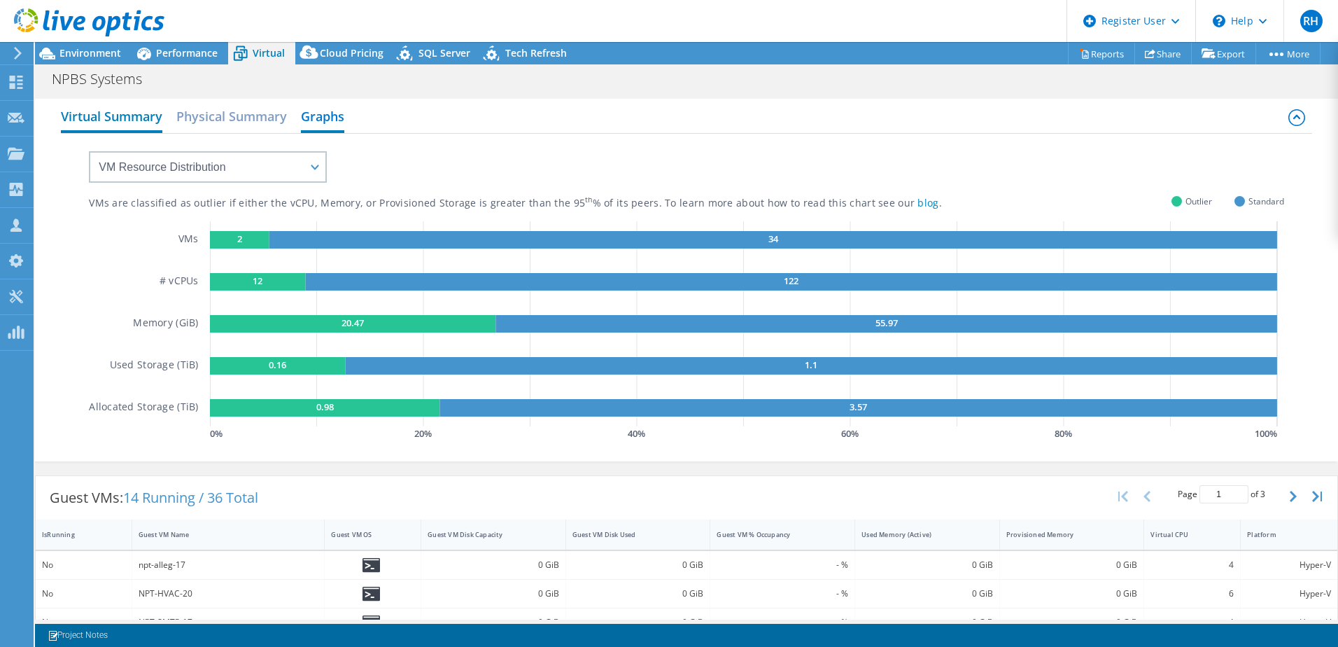
click at [136, 129] on h2 "Virtual Summary" at bounding box center [111, 117] width 101 height 31
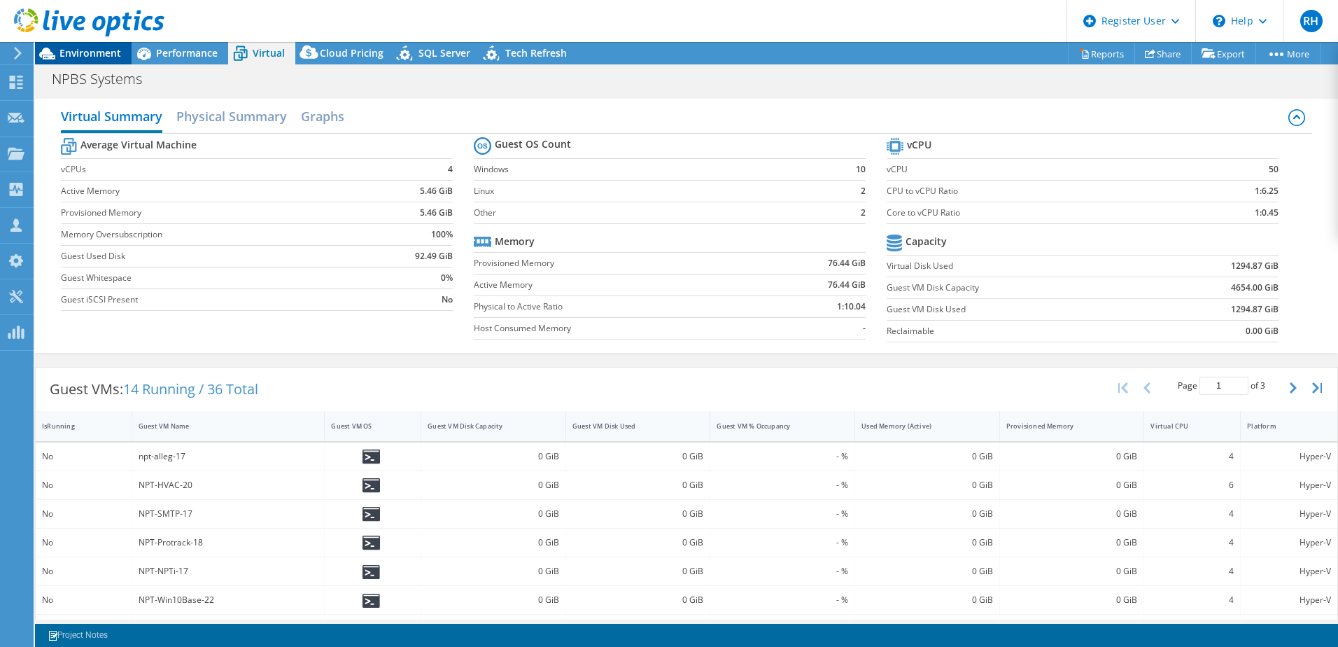
click at [89, 55] on span "Environment" at bounding box center [90, 52] width 62 height 13
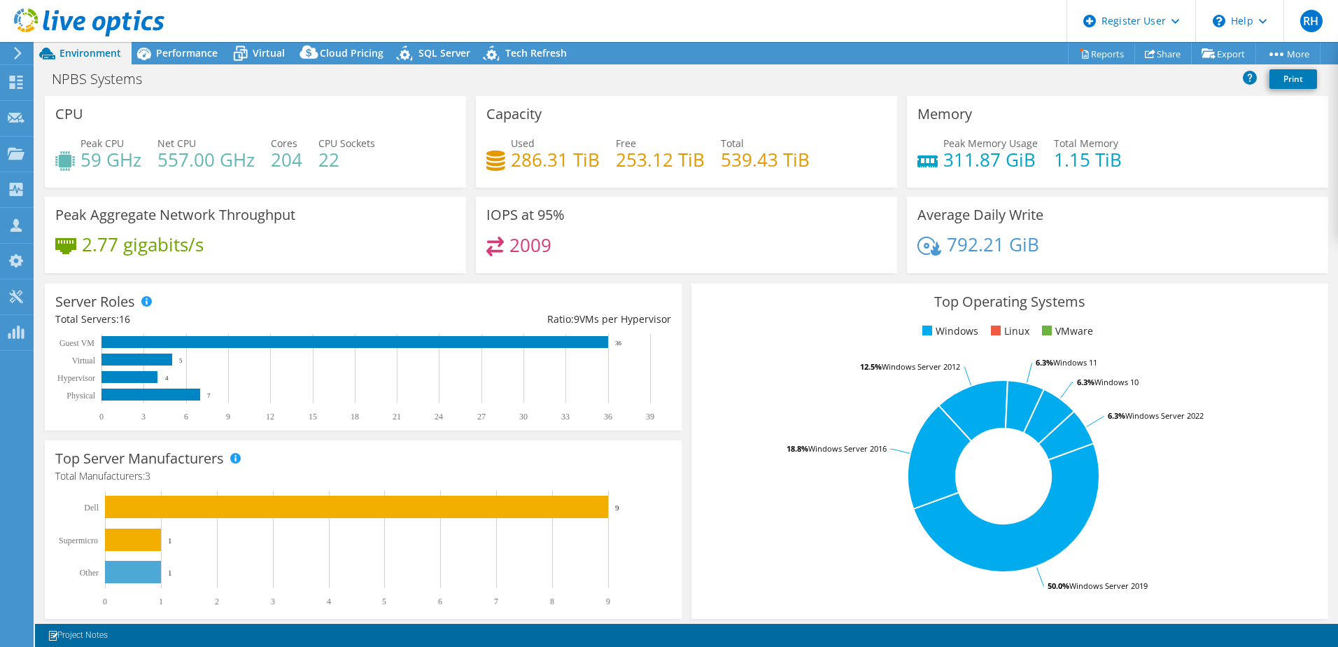
scroll to position [288, 0]
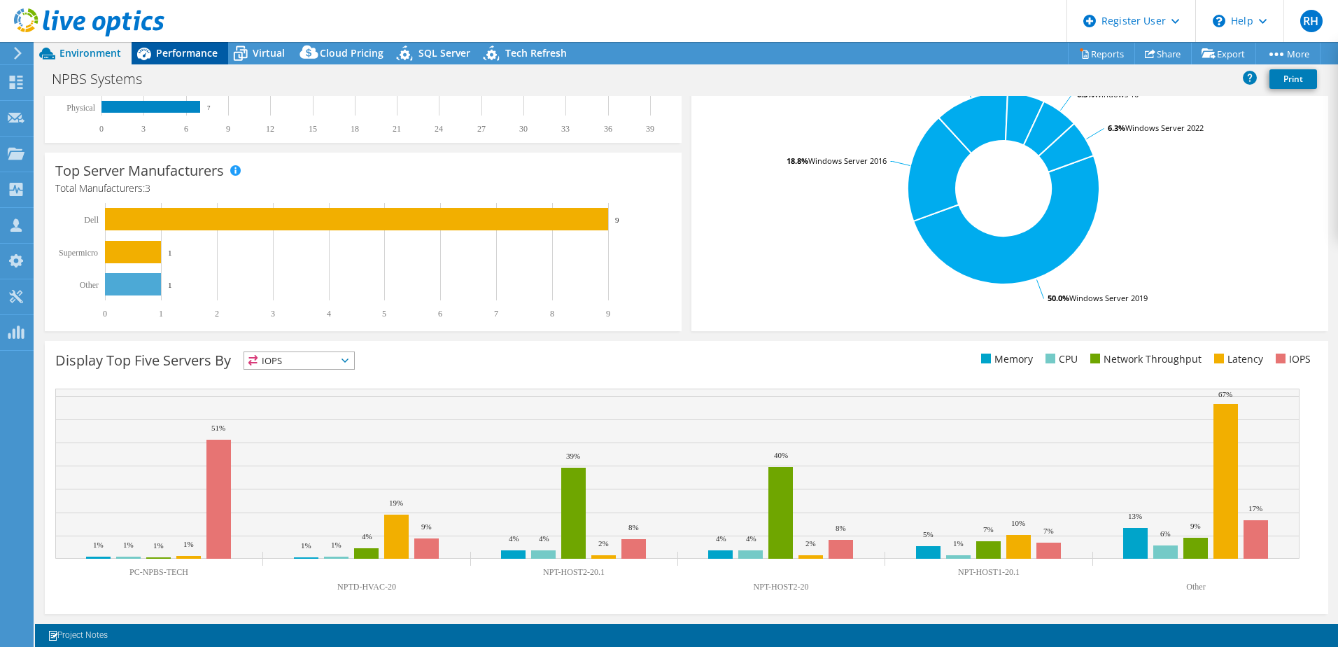
click at [180, 46] on span "Performance" at bounding box center [187, 52] width 62 height 13
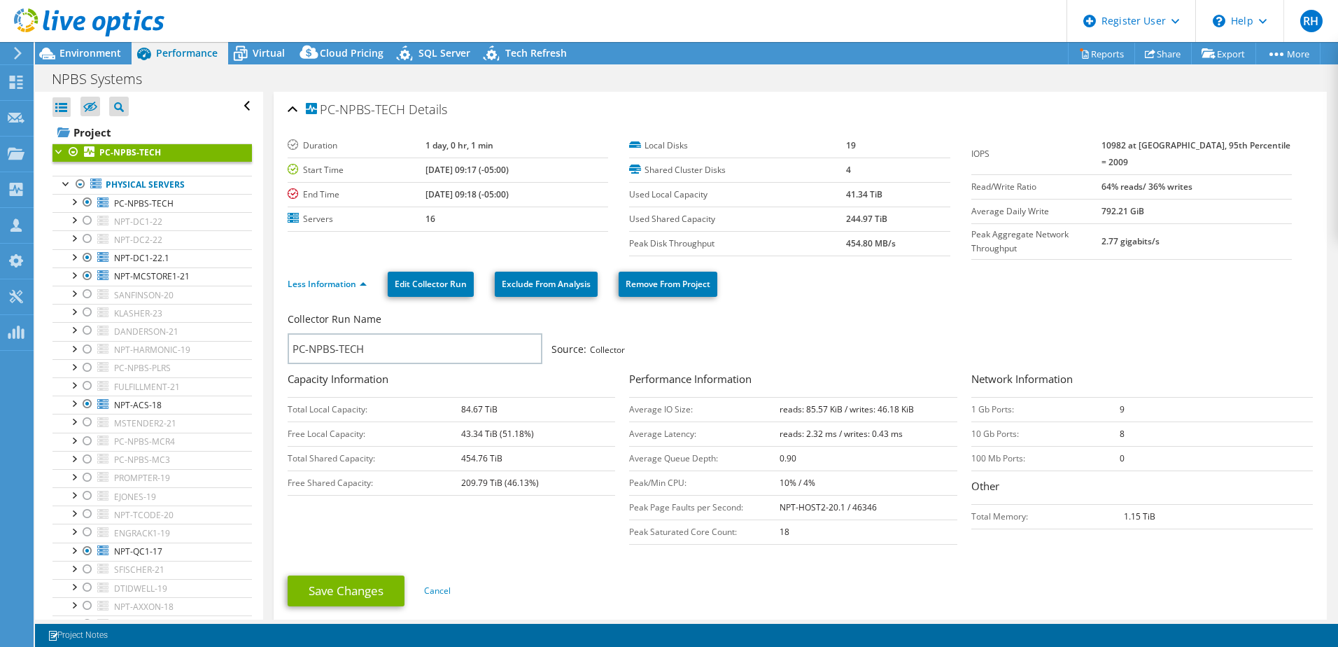
scroll to position [0, 0]
click at [64, 55] on span "Environment" at bounding box center [90, 52] width 62 height 13
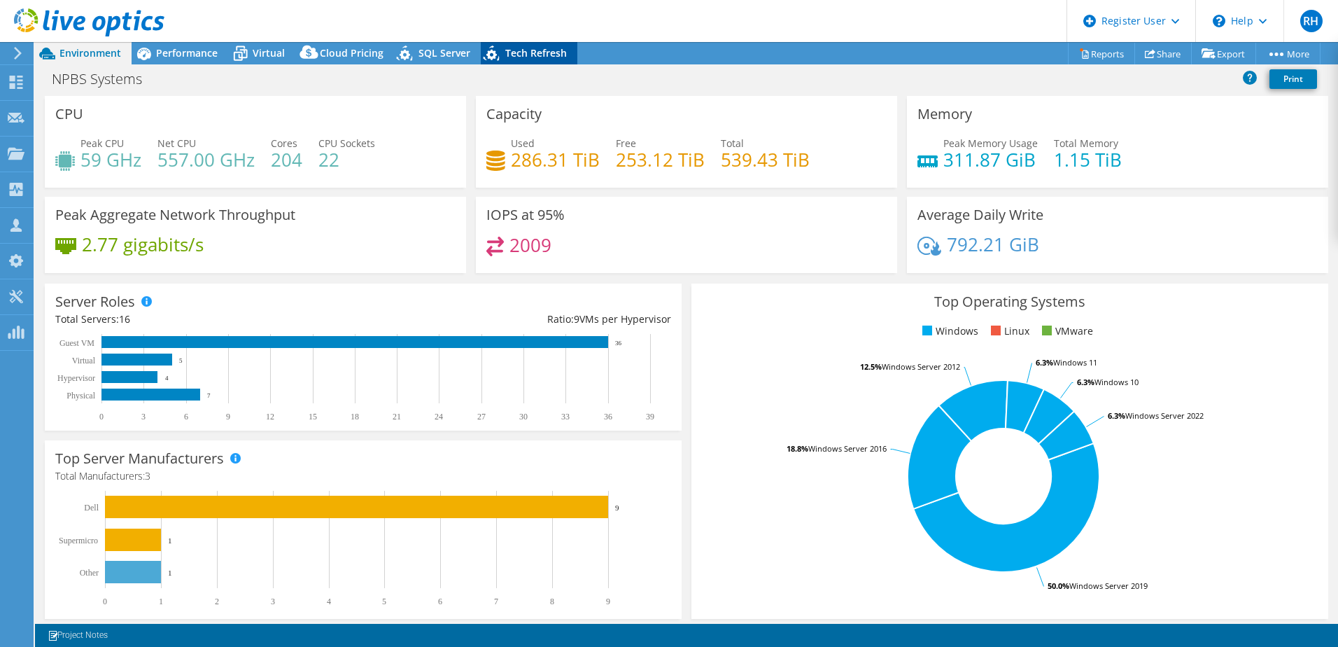
click at [537, 60] on div "Tech Refresh" at bounding box center [529, 53] width 97 height 22
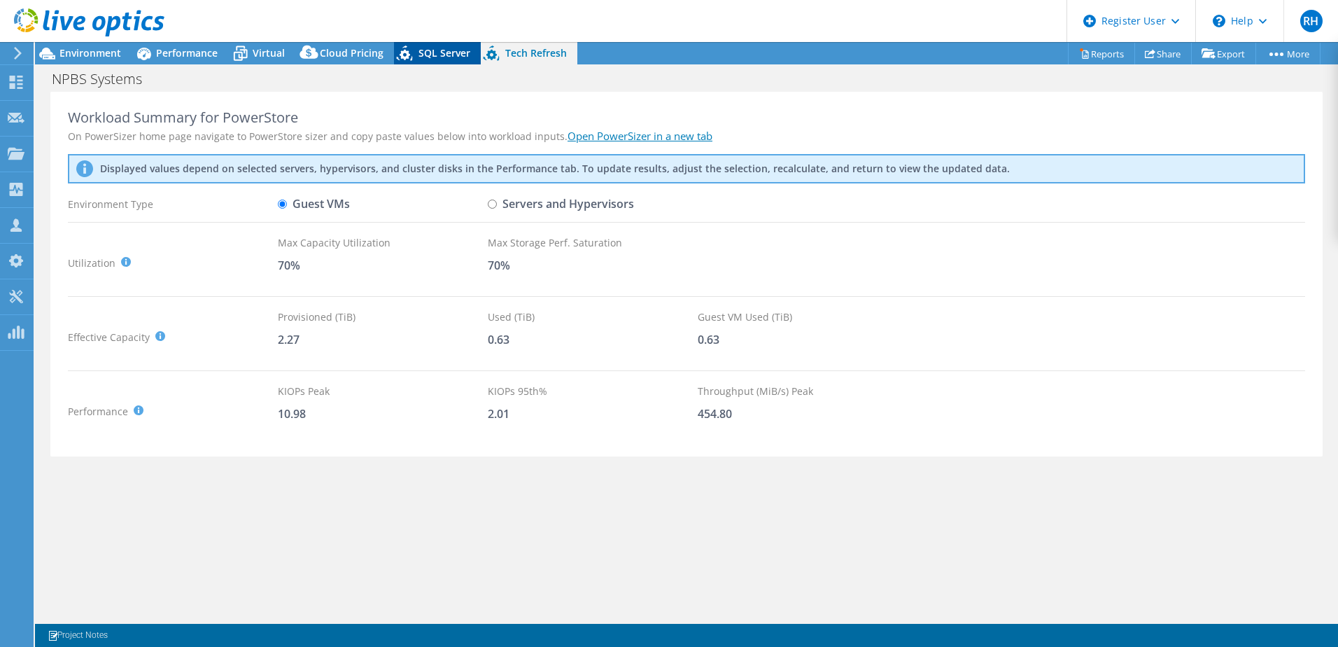
click at [444, 57] on span "SQL Server" at bounding box center [444, 52] width 52 height 13
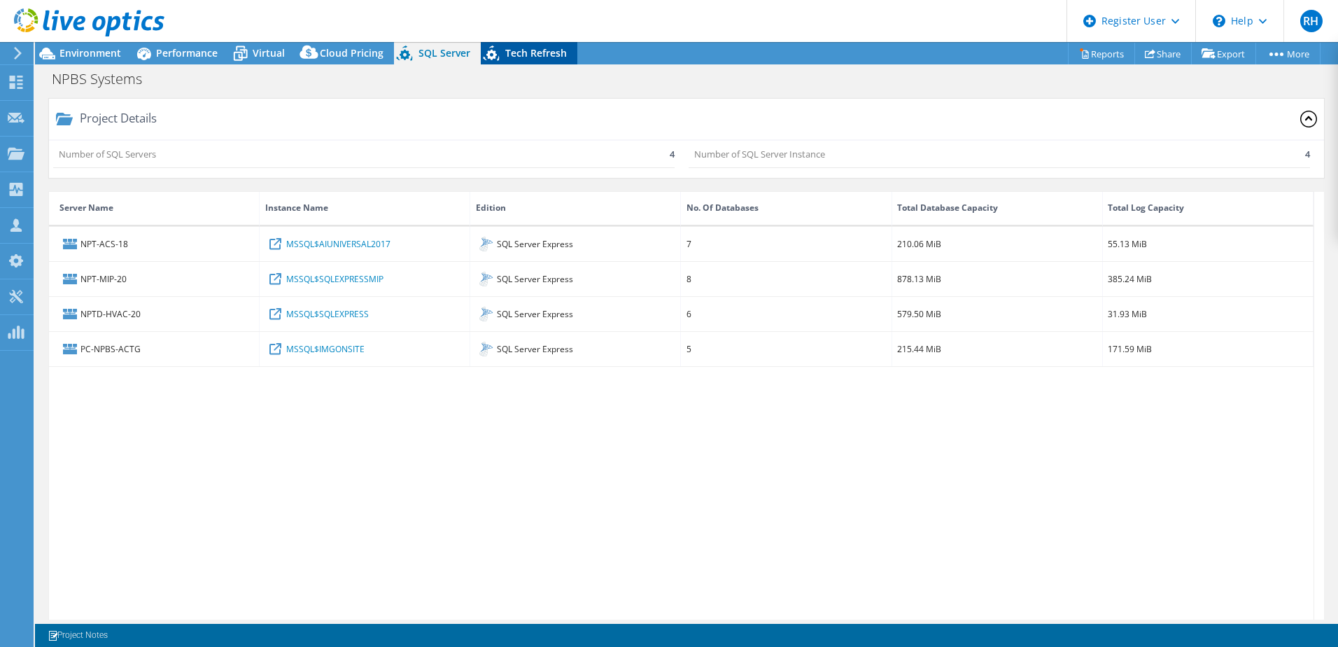
click at [544, 58] on span "Tech Refresh" at bounding box center [536, 52] width 62 height 13
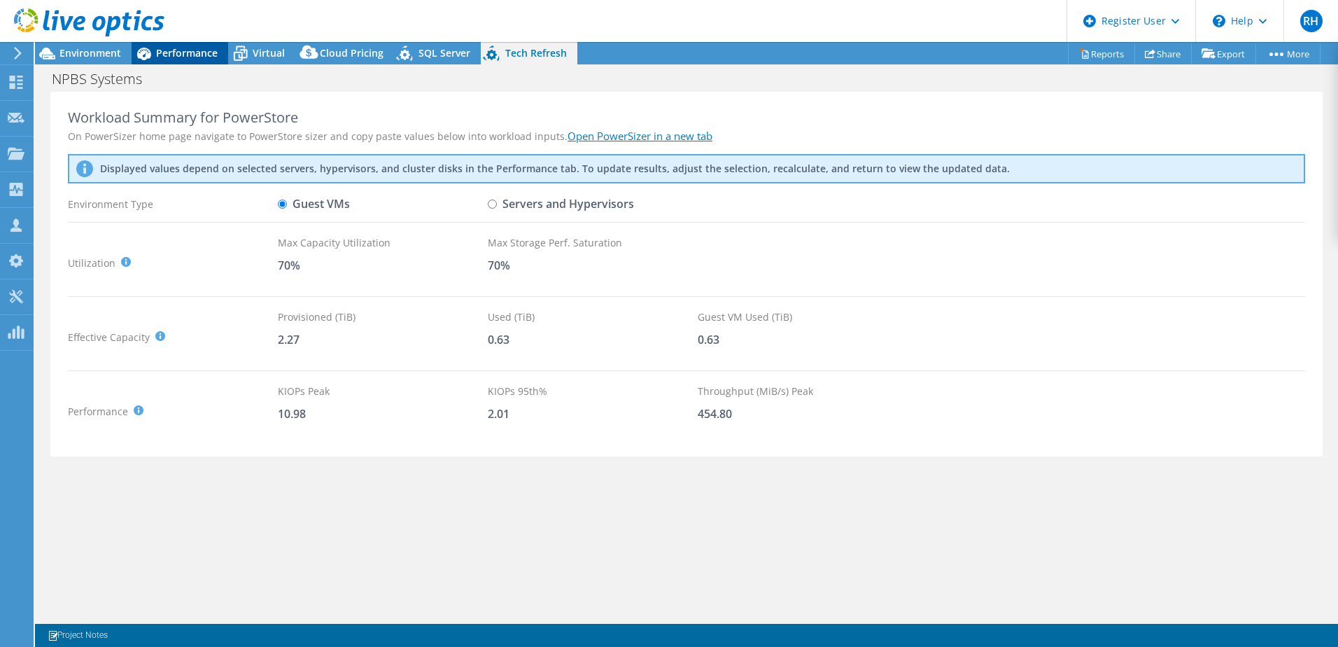
click at [157, 59] on span "Performance" at bounding box center [187, 52] width 62 height 13
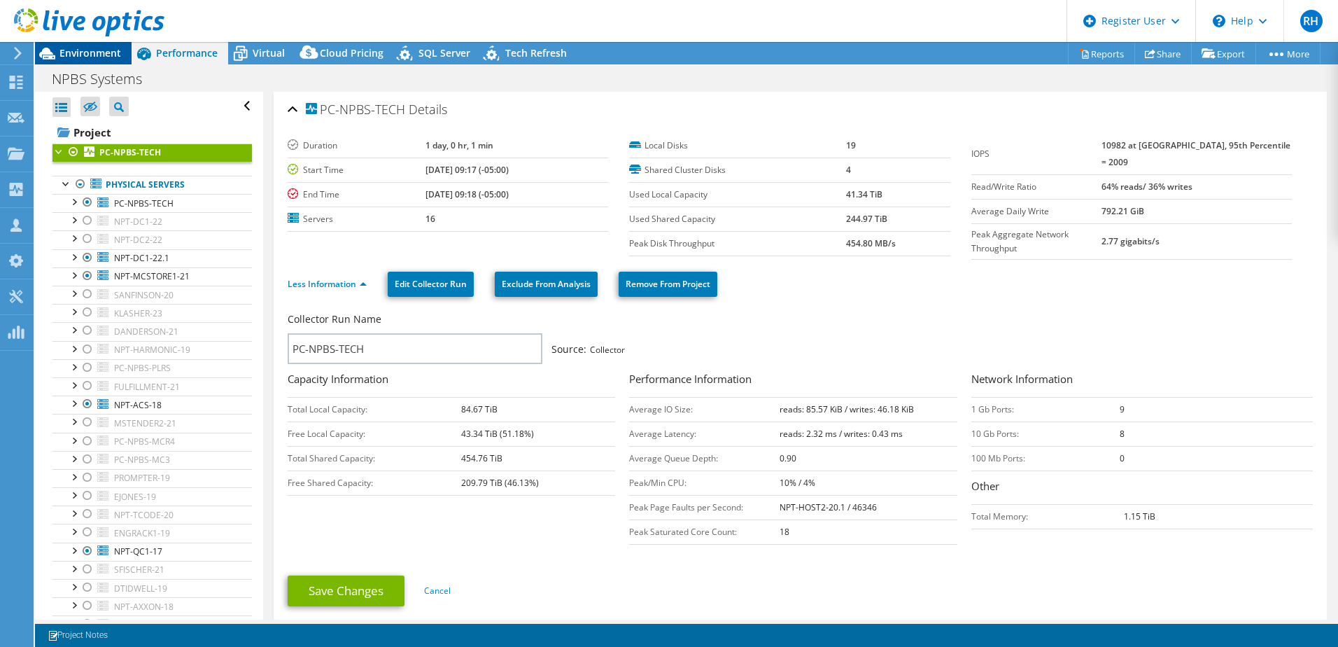
click at [106, 60] on div "Environment" at bounding box center [83, 53] width 97 height 22
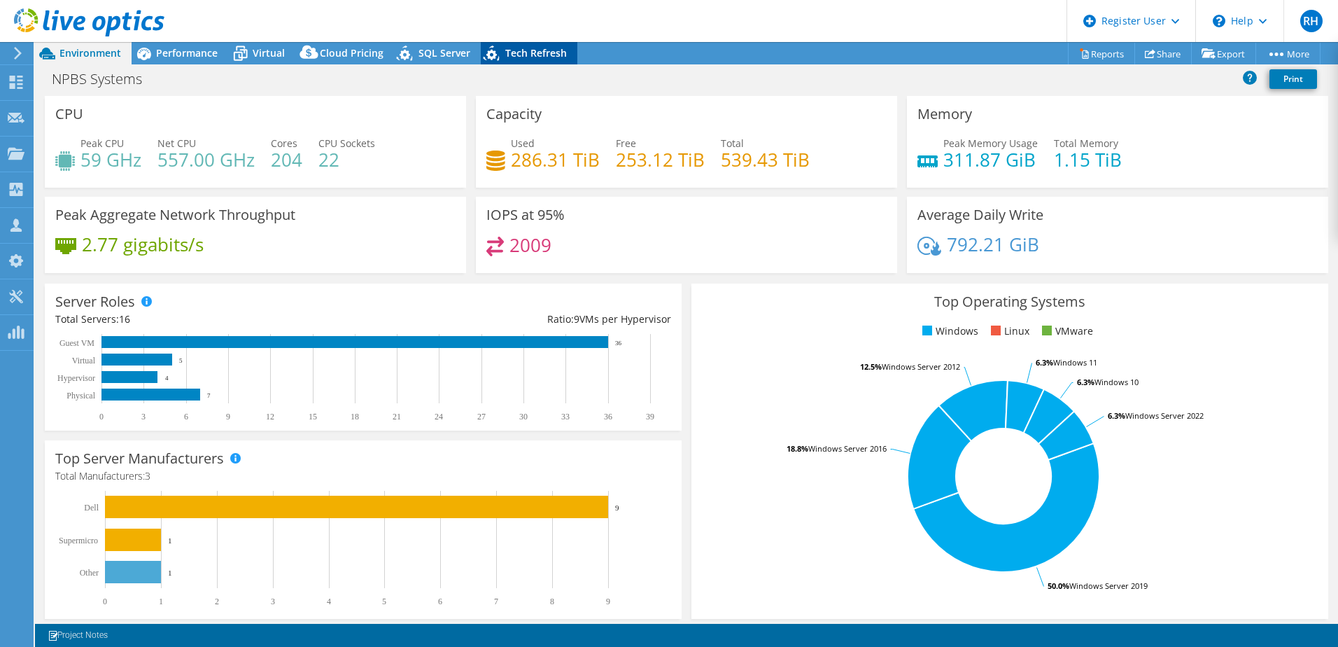
click at [519, 57] on span "Tech Refresh" at bounding box center [536, 52] width 62 height 13
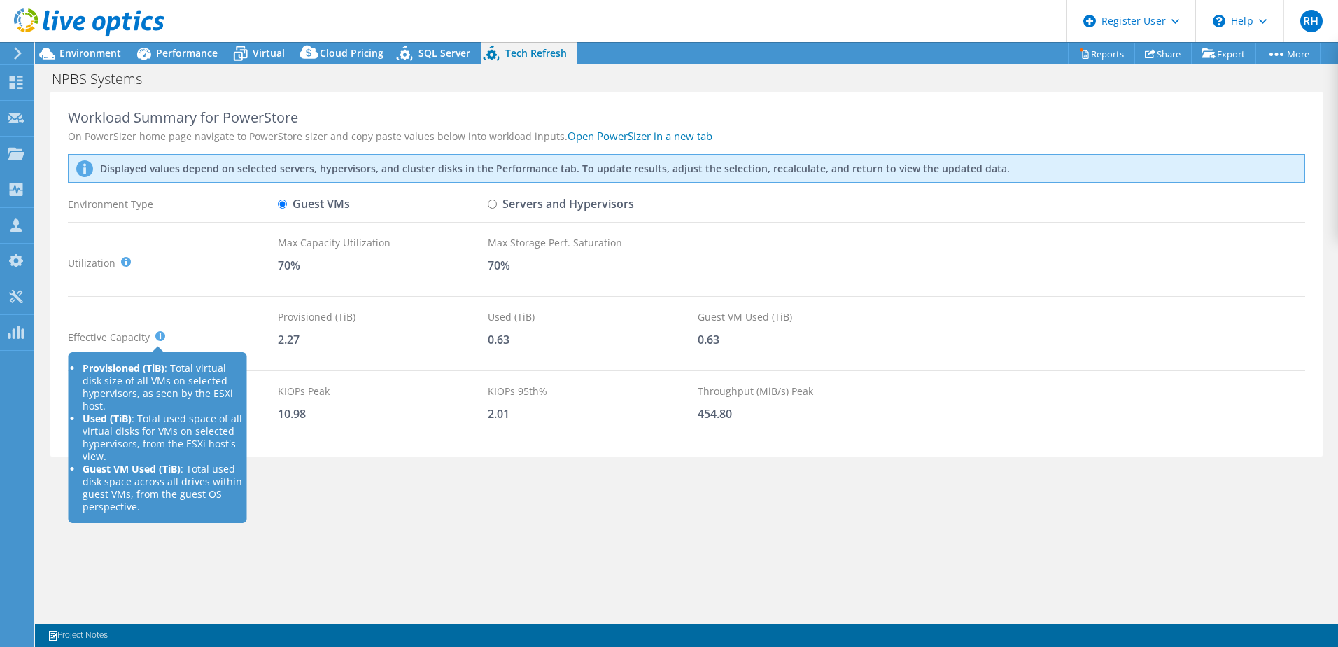
click at [157, 334] on icon at bounding box center [160, 336] width 10 height 10
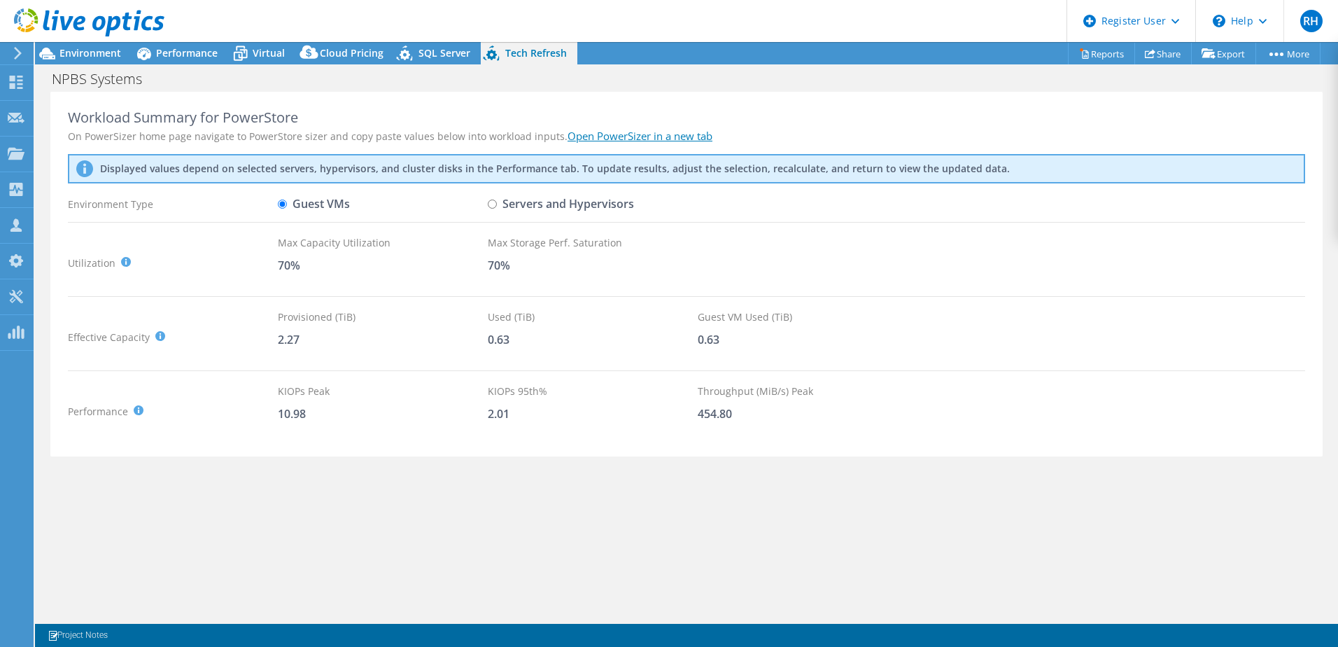
click at [494, 202] on input "Servers and Hypervisors" at bounding box center [492, 203] width 9 height 9
radio input "true"
click at [280, 206] on input "Guest VMs" at bounding box center [282, 203] width 9 height 9
radio input "true"
click at [490, 203] on input "Servers and Hypervisors" at bounding box center [492, 203] width 9 height 9
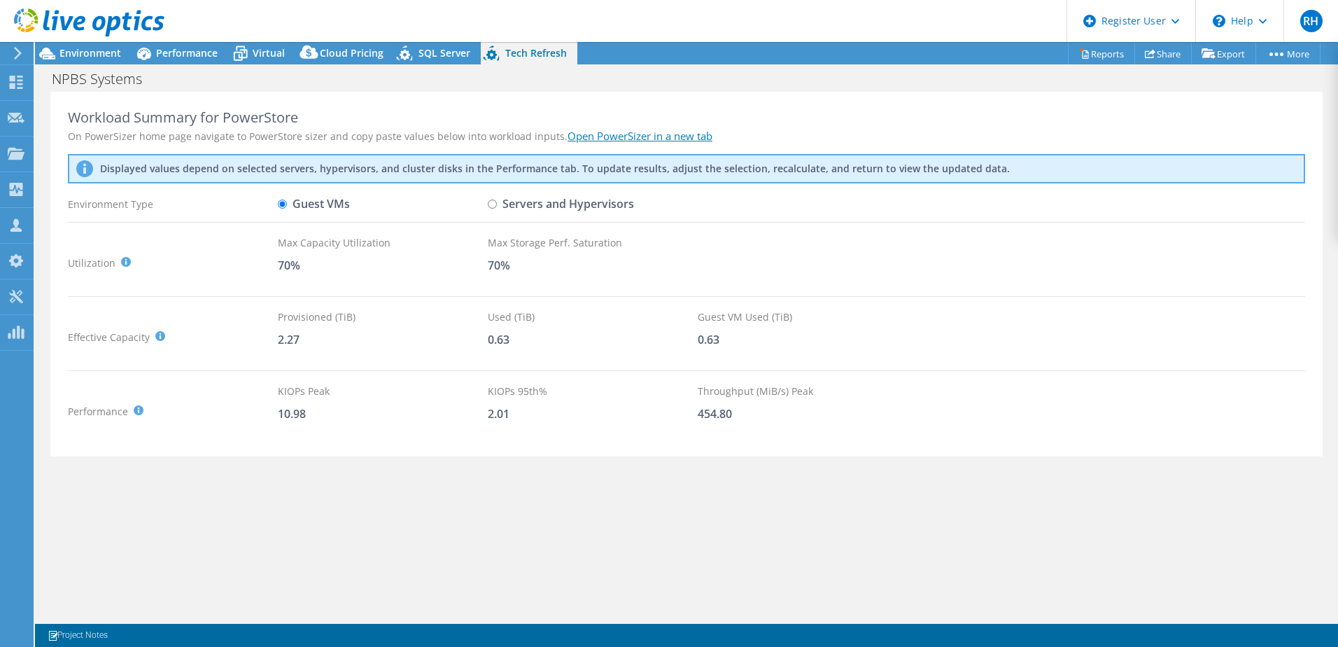
radio input "true"
radio input "false"
click at [414, 53] on icon at bounding box center [406, 55] width 24 height 29
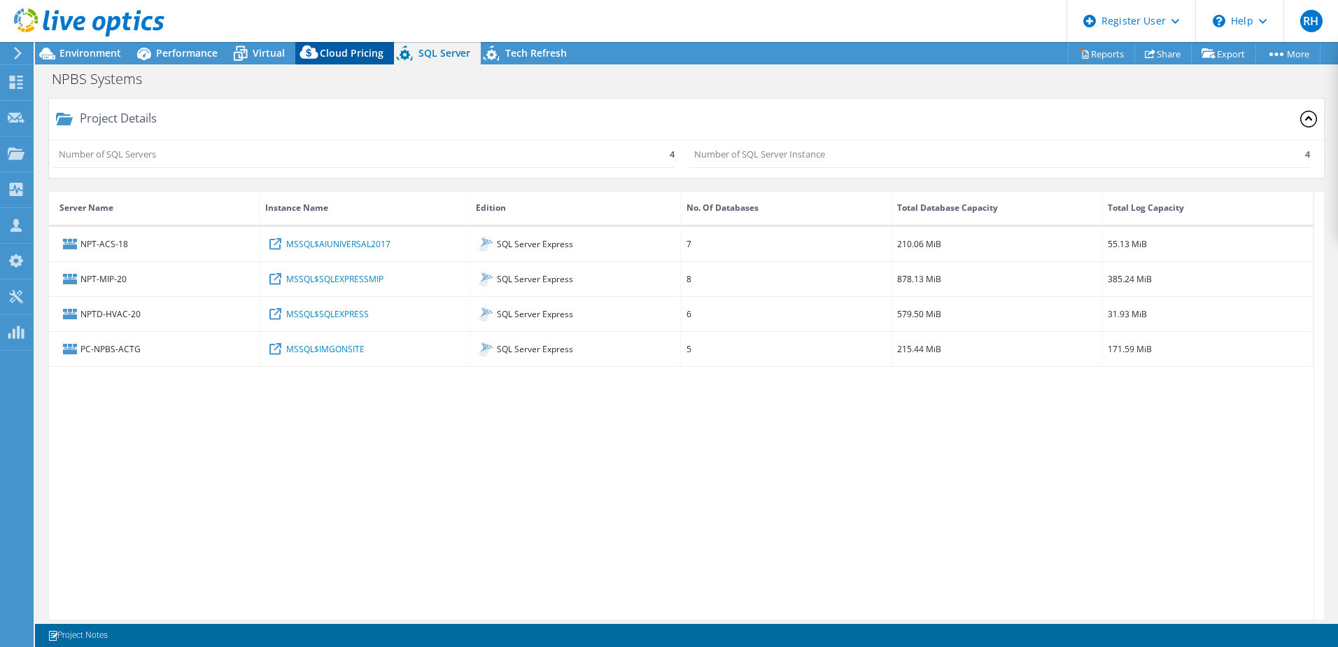
click at [351, 53] on span "Cloud Pricing" at bounding box center [352, 52] width 64 height 13
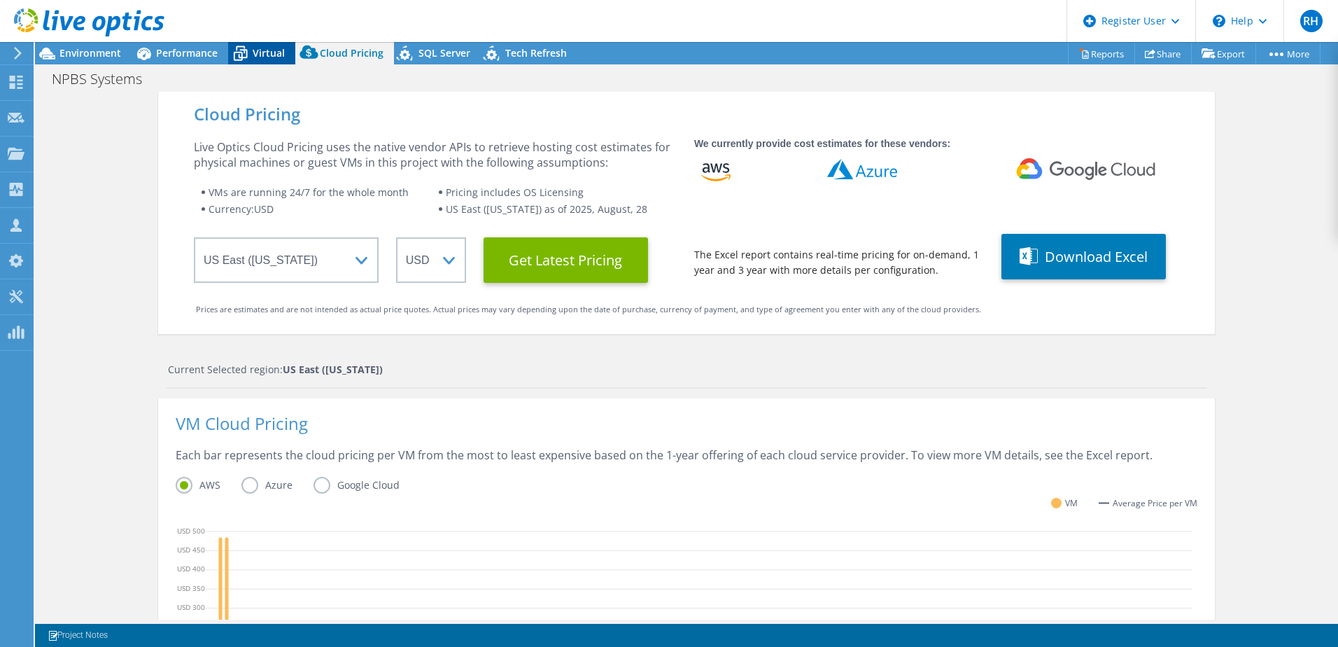
click at [273, 54] on span "Virtual" at bounding box center [269, 52] width 32 height 13
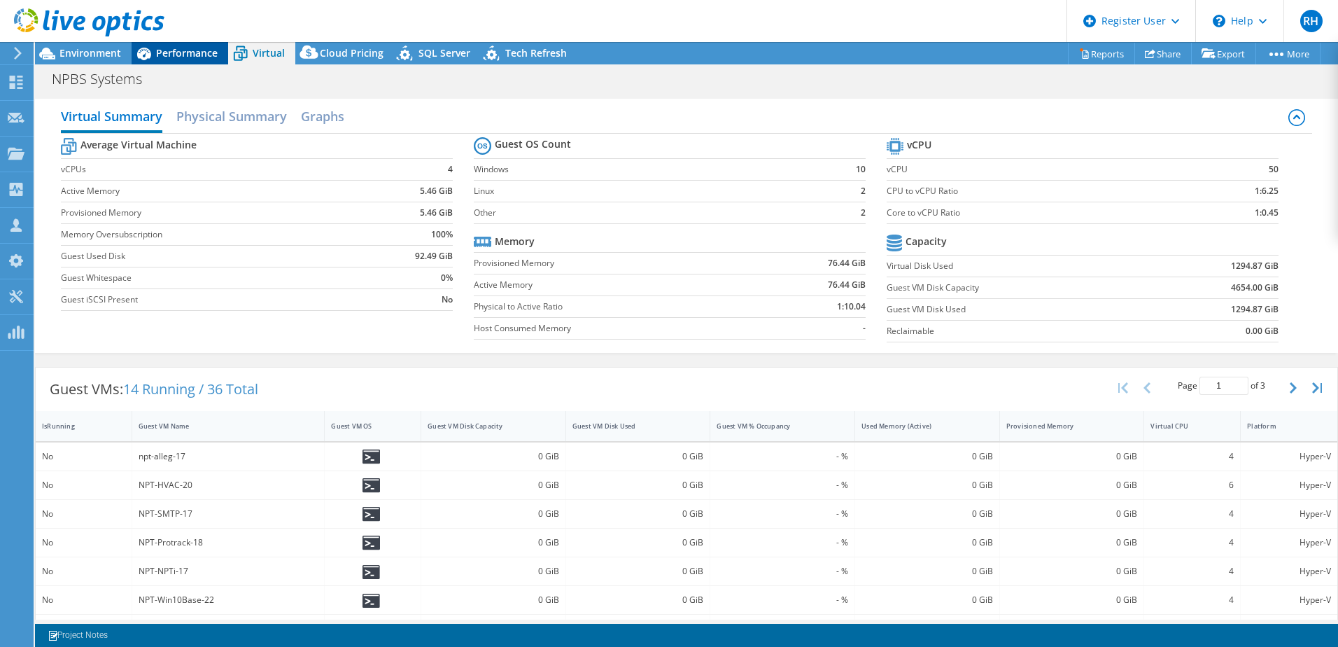
click at [208, 59] on div "Performance" at bounding box center [180, 53] width 97 height 22
